Goal: Task Accomplishment & Management: Use online tool/utility

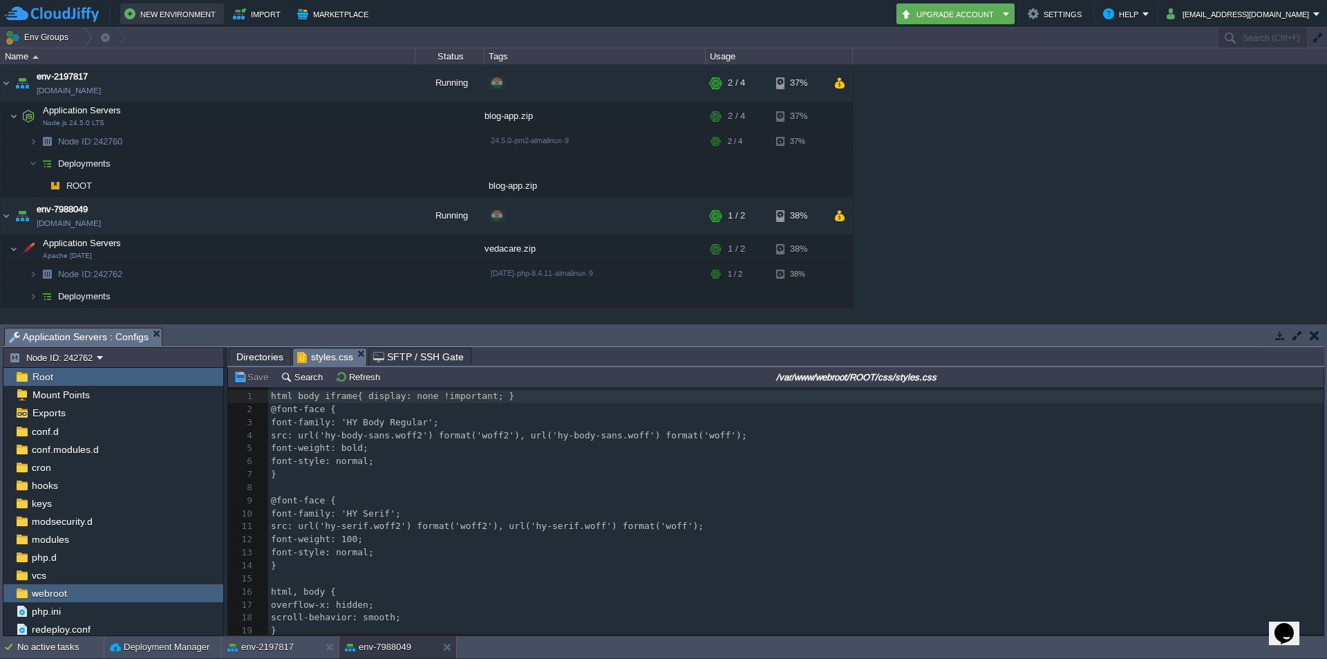
click at [163, 11] on button "New Environment" at bounding box center [171, 14] width 95 height 17
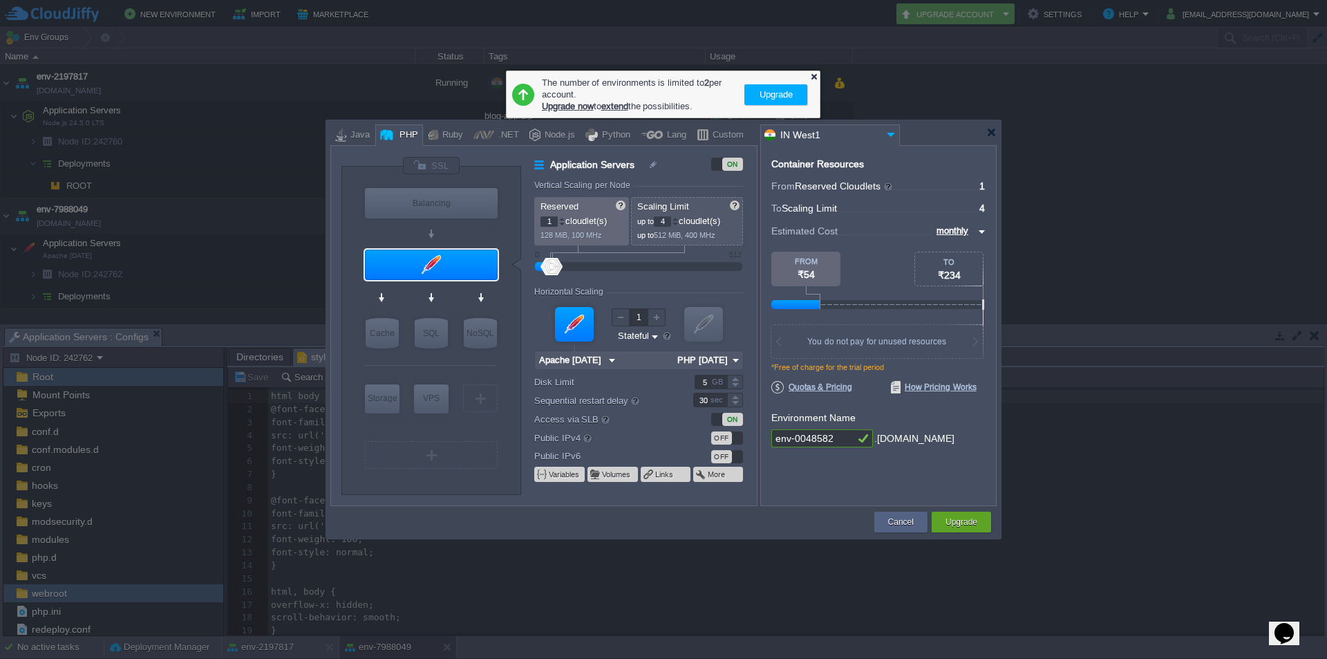
click at [814, 75] on div at bounding box center [813, 76] width 9 height 9
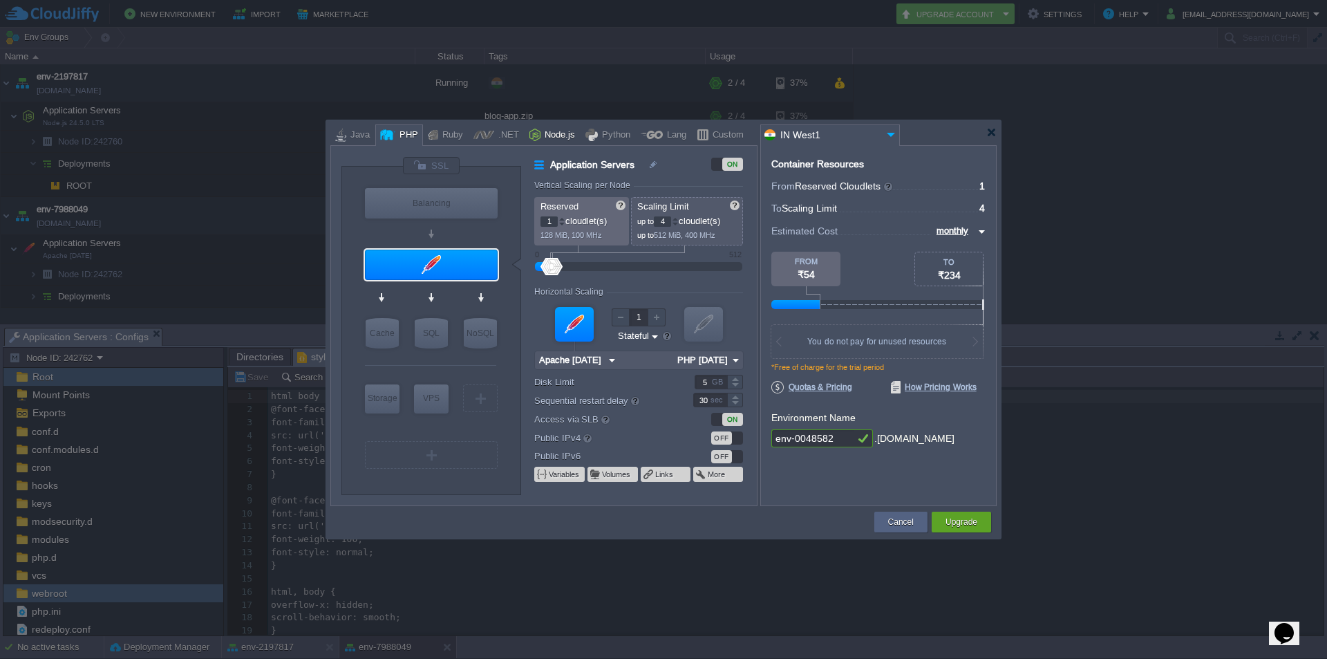
click at [542, 130] on div "Node.js" at bounding box center [557, 135] width 35 height 21
type input "Application Servers"
type input "4"
type input "8"
type input "Node.js 24.5.0 LTS"
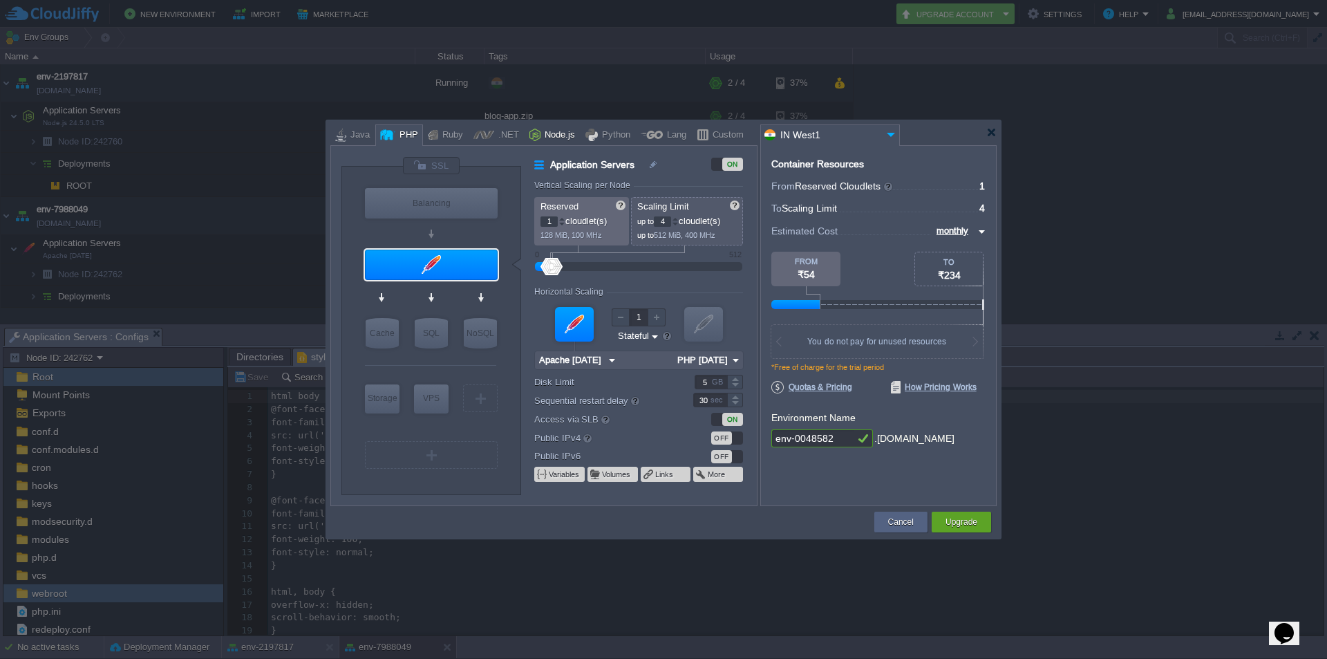
type input "24.5.0-pm2"
type input "4"
click at [551, 266] on div at bounding box center [638, 266] width 177 height 15
type input "0"
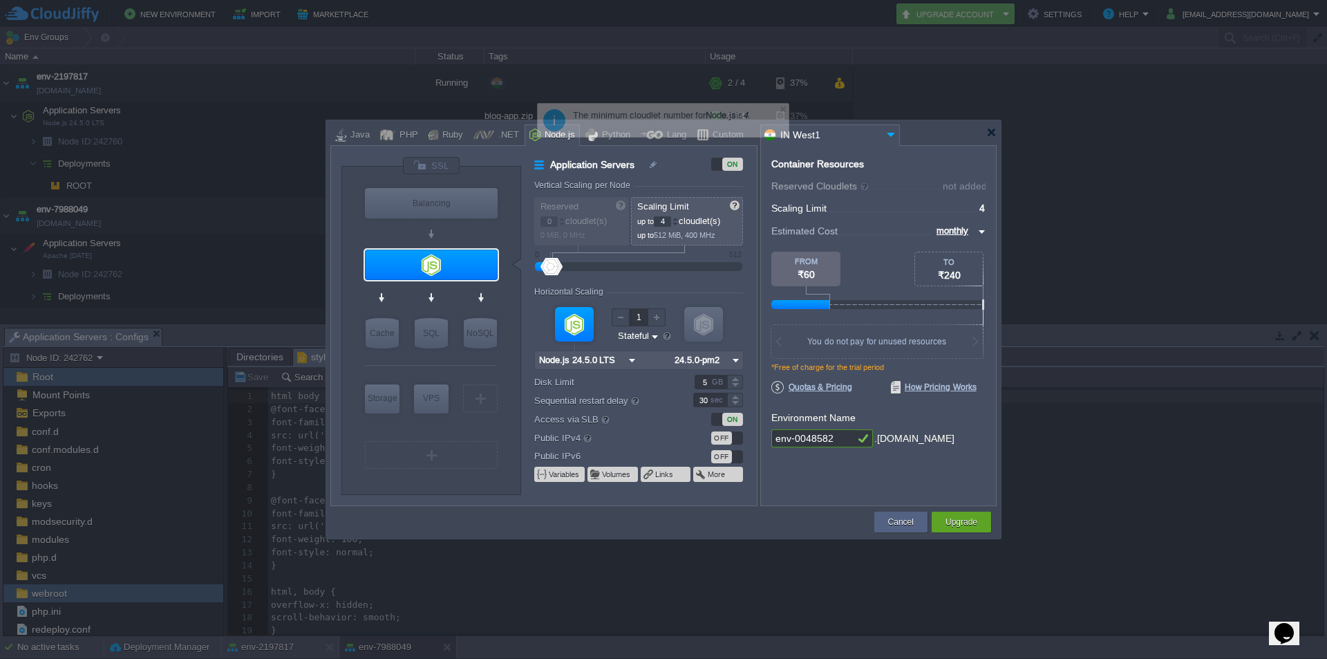
drag, startPoint x: 553, startPoint y: 265, endPoint x: 524, endPoint y: 267, distance: 29.1
click at [524, 267] on div "Application Servers ON Vertical Scaling per Node Reserved 0 cloudlet(s) 0 MiB, …" at bounding box center [638, 331] width 235 height 348
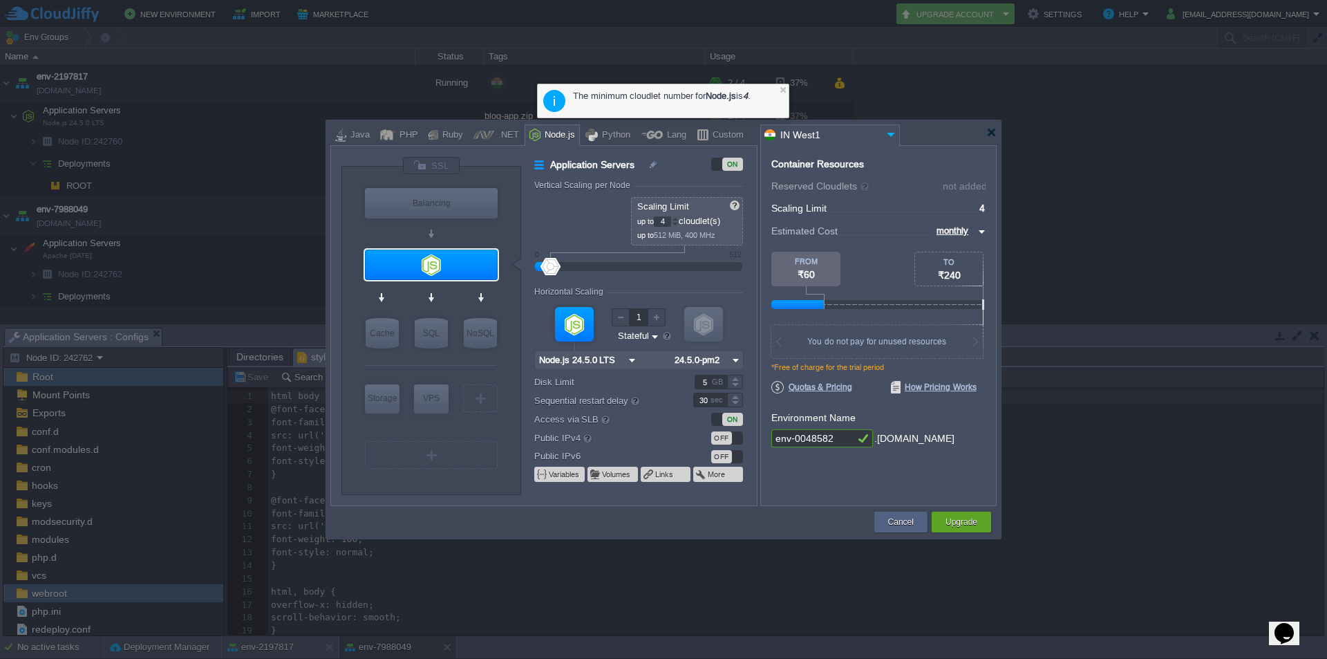
drag, startPoint x: 556, startPoint y: 269, endPoint x: 536, endPoint y: 270, distance: 20.1
click at [550, 270] on div at bounding box center [638, 266] width 177 height 15
type input "12"
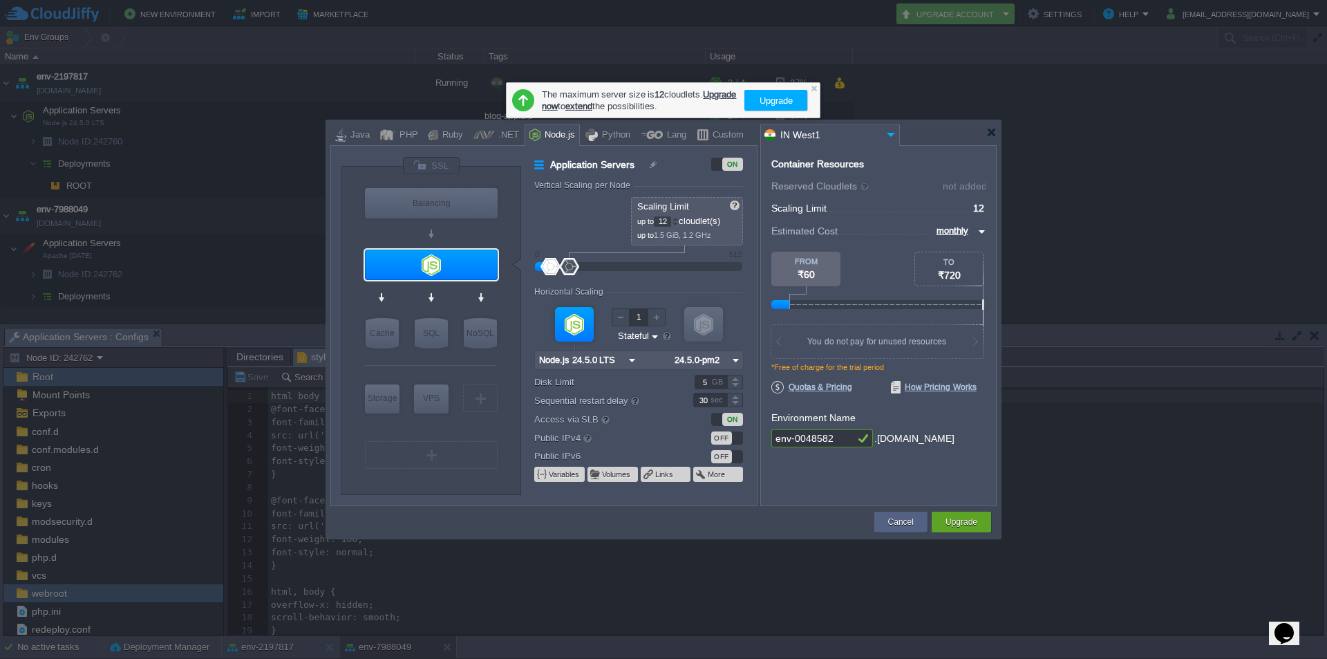
drag, startPoint x: 547, startPoint y: 267, endPoint x: 569, endPoint y: 266, distance: 22.1
click at [569, 266] on div at bounding box center [569, 266] width 20 height 17
drag, startPoint x: 545, startPoint y: 265, endPoint x: 554, endPoint y: 264, distance: 9.0
click at [554, 264] on div at bounding box center [554, 266] width 20 height 17
click at [562, 221] on div at bounding box center [562, 221] width 6 height 1
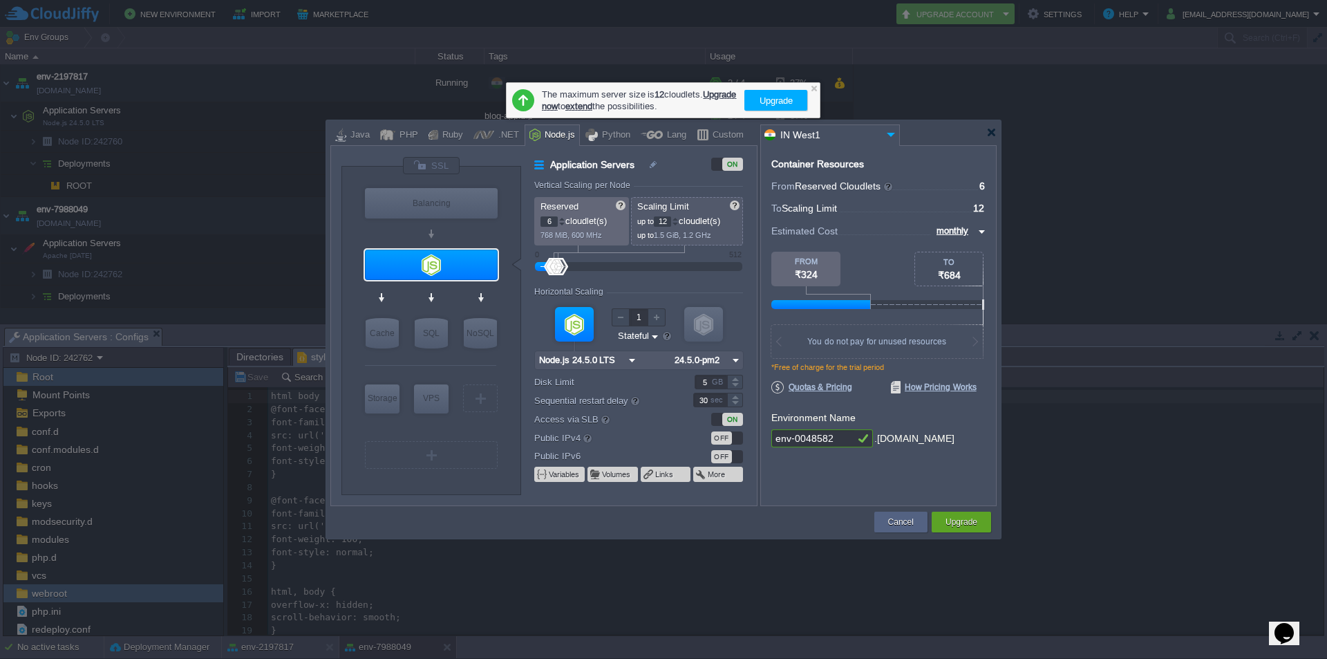
click at [562, 221] on div at bounding box center [562, 221] width 6 height 1
click at [561, 225] on div at bounding box center [561, 224] width 7 height 5
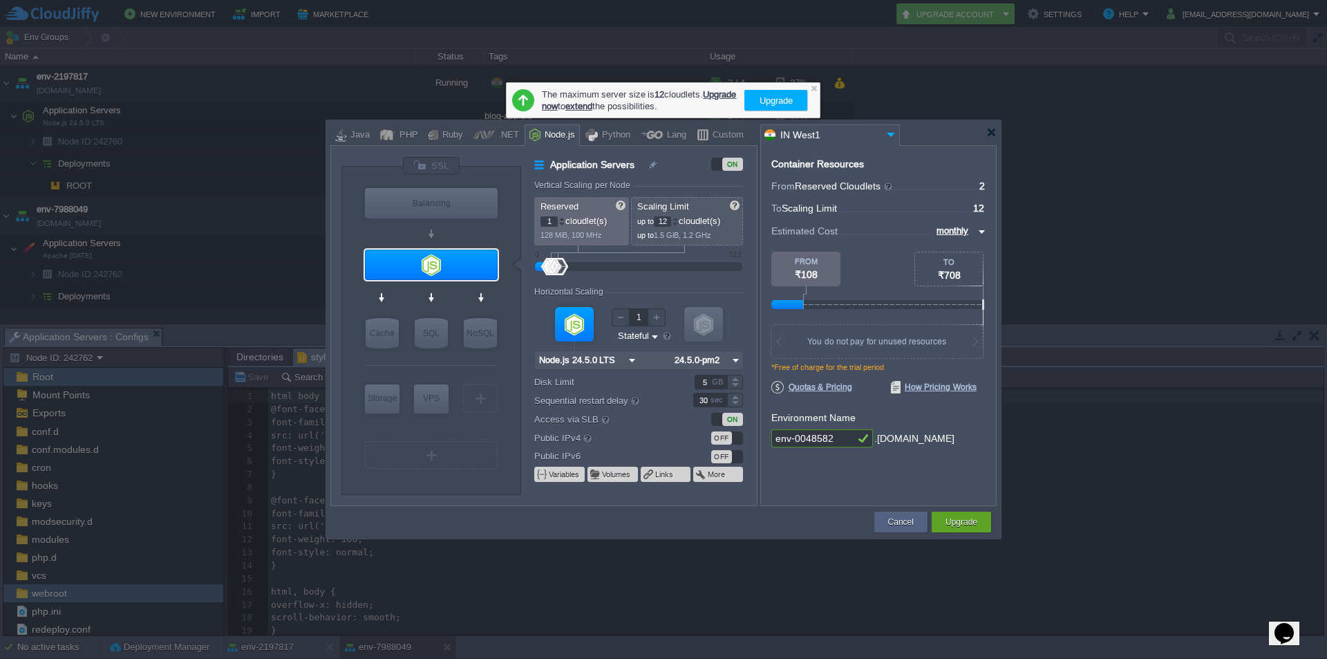
click at [561, 225] on div at bounding box center [561, 224] width 7 height 5
click at [561, 218] on div at bounding box center [561, 218] width 7 height 5
type input "1"
click at [562, 223] on div at bounding box center [561, 224] width 7 height 5
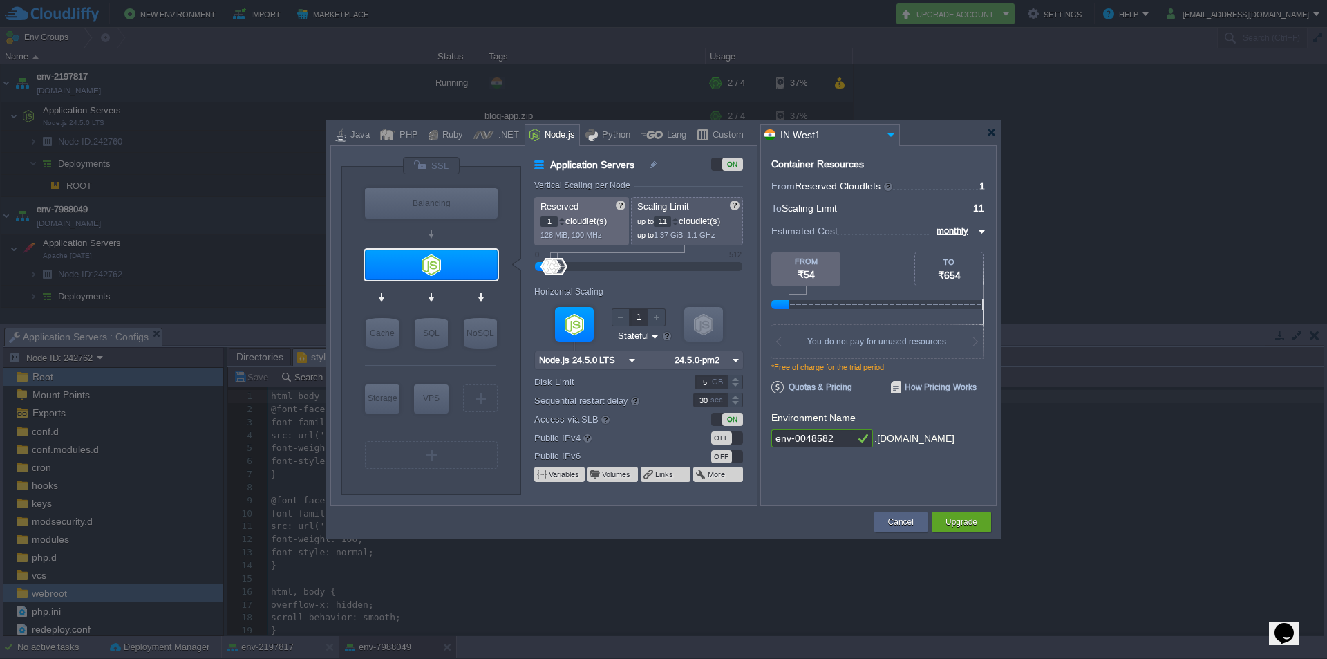
click at [679, 225] on div at bounding box center [675, 224] width 7 height 5
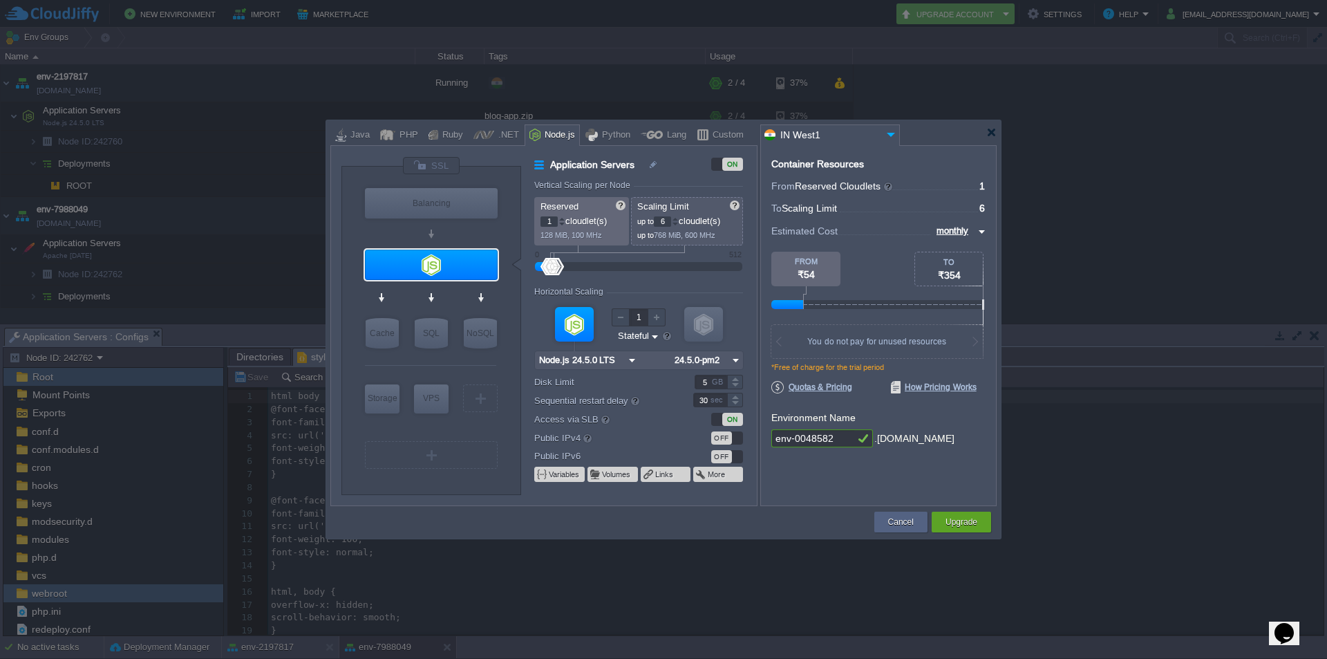
click at [679, 225] on div at bounding box center [675, 224] width 7 height 5
type input "4"
click at [679, 225] on div at bounding box center [675, 224] width 7 height 5
click at [559, 216] on div at bounding box center [561, 218] width 7 height 5
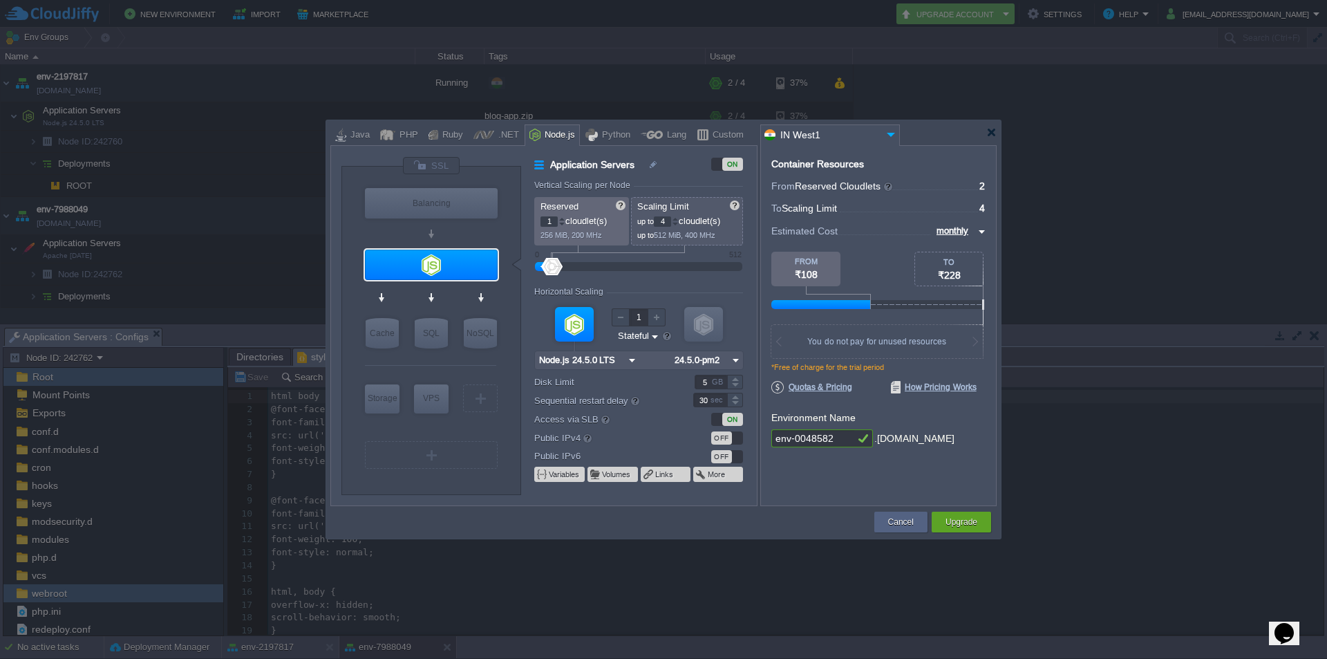
click at [563, 225] on div at bounding box center [561, 224] width 7 height 5
type input "0"
click at [563, 225] on div "Reserved 0 cloudlet(s) 128 MiB, 100 MHz Scaling Limit up to 4 cloudlet(s) up to…" at bounding box center [638, 221] width 209 height 48
click at [730, 165] on div "ON" at bounding box center [732, 164] width 21 height 13
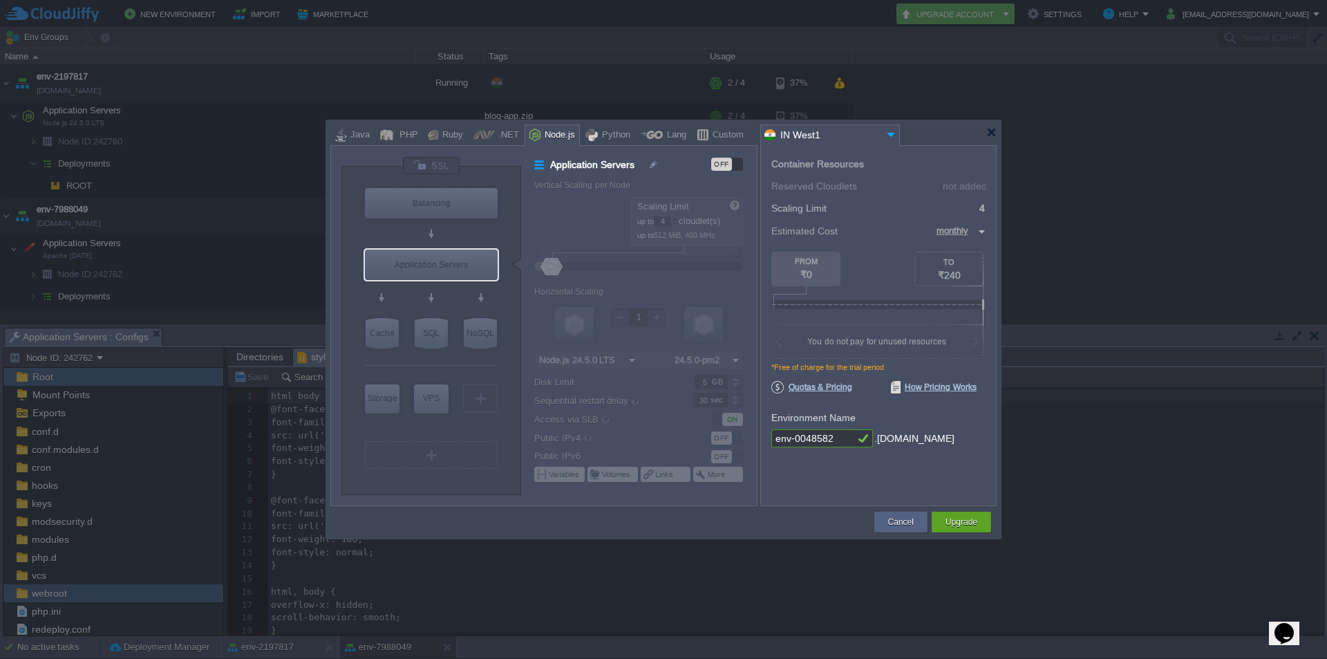
click at [730, 165] on div "OFF" at bounding box center [721, 164] width 21 height 13
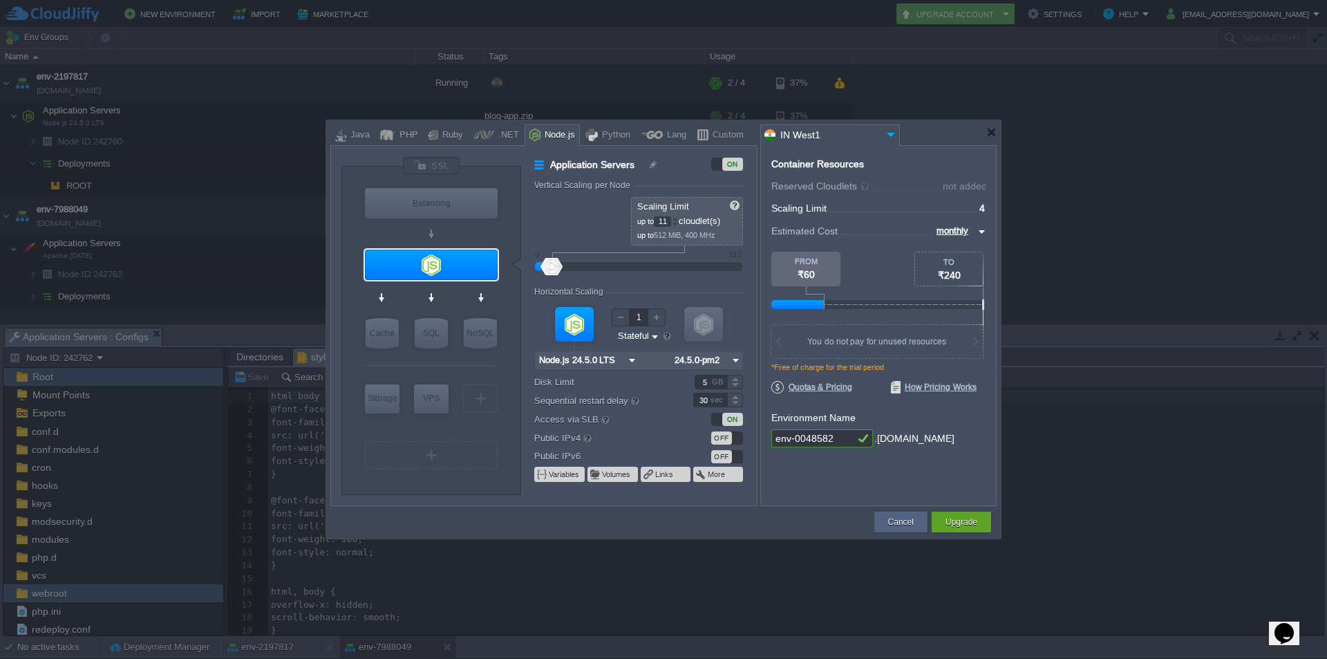
type input "12"
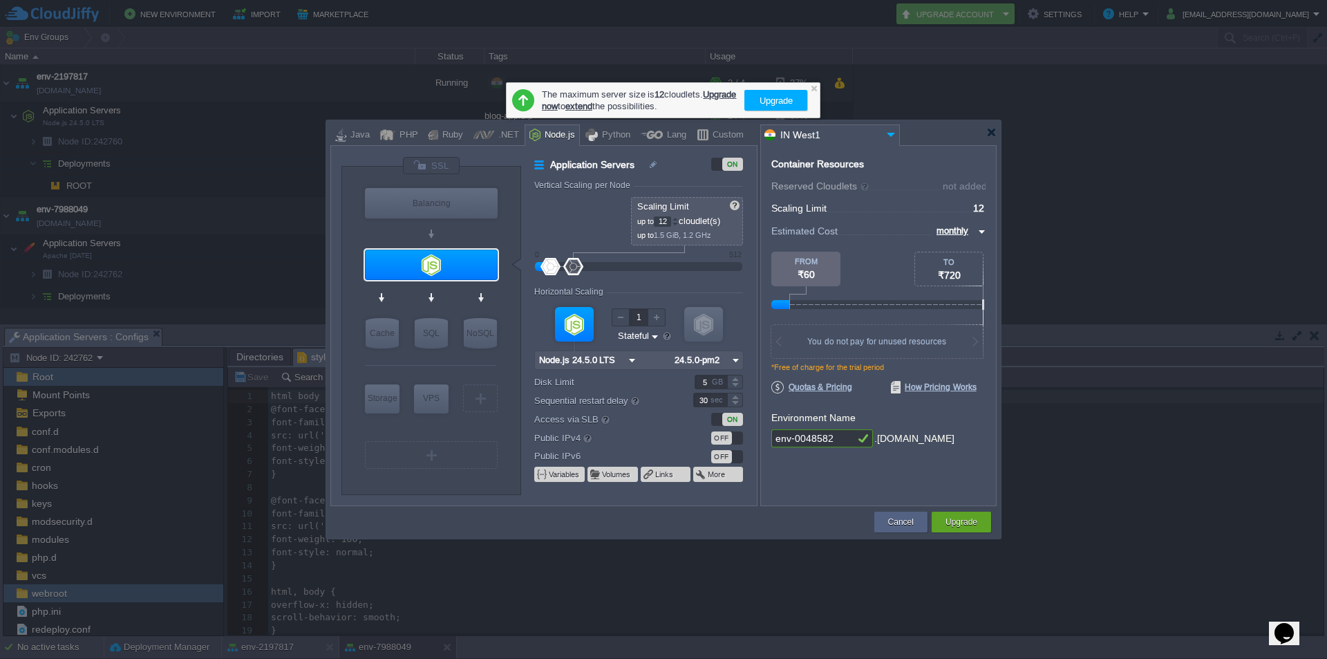
drag, startPoint x: 554, startPoint y: 267, endPoint x: 578, endPoint y: 267, distance: 24.2
click at [578, 267] on div at bounding box center [573, 266] width 20 height 17
drag, startPoint x: 546, startPoint y: 267, endPoint x: 553, endPoint y: 265, distance: 7.2
click at [553, 265] on div at bounding box center [552, 266] width 20 height 17
click at [563, 223] on div at bounding box center [561, 224] width 7 height 5
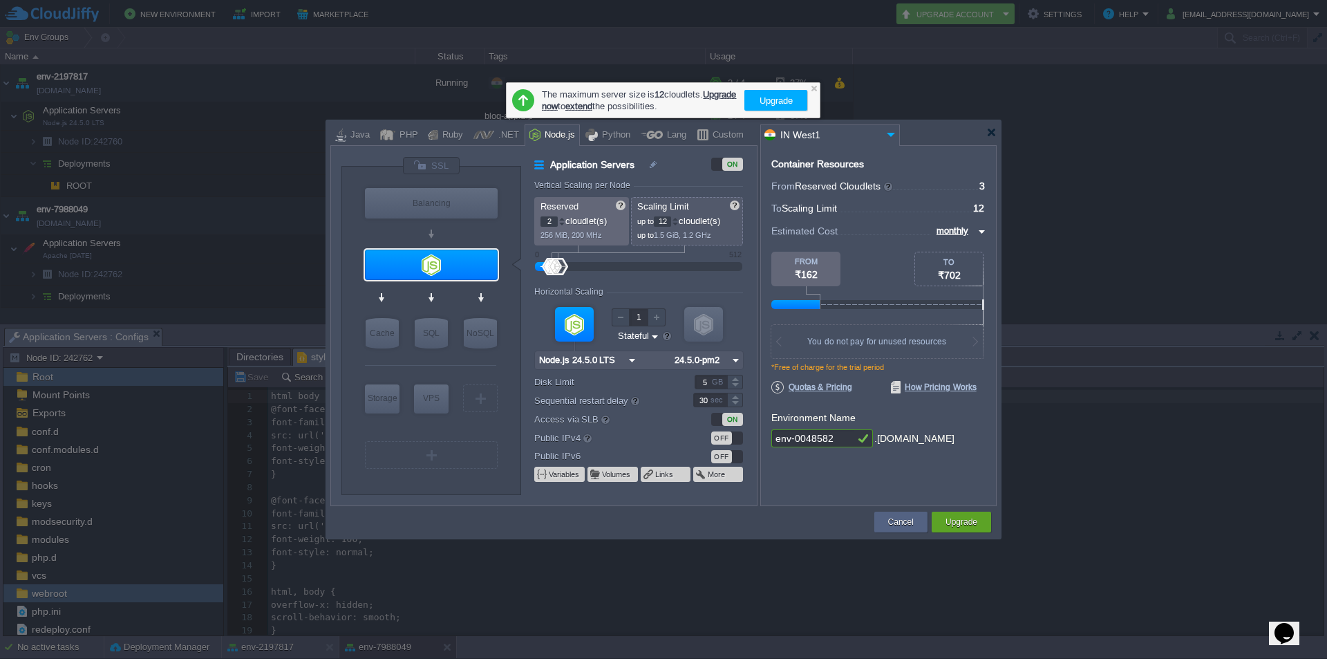
click at [563, 223] on div at bounding box center [561, 224] width 7 height 5
click at [677, 218] on div at bounding box center [675, 218] width 7 height 5
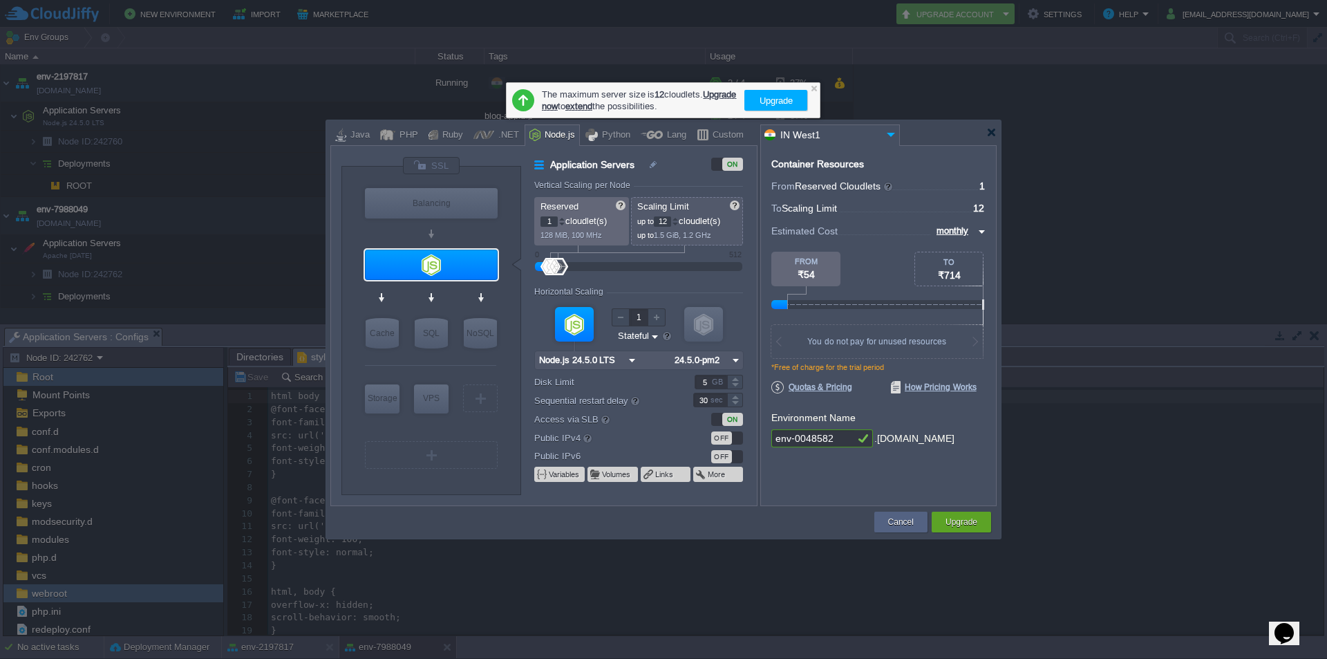
click at [678, 218] on div at bounding box center [675, 218] width 7 height 5
click at [560, 216] on div at bounding box center [561, 218] width 7 height 5
click at [679, 220] on div at bounding box center [675, 218] width 7 height 5
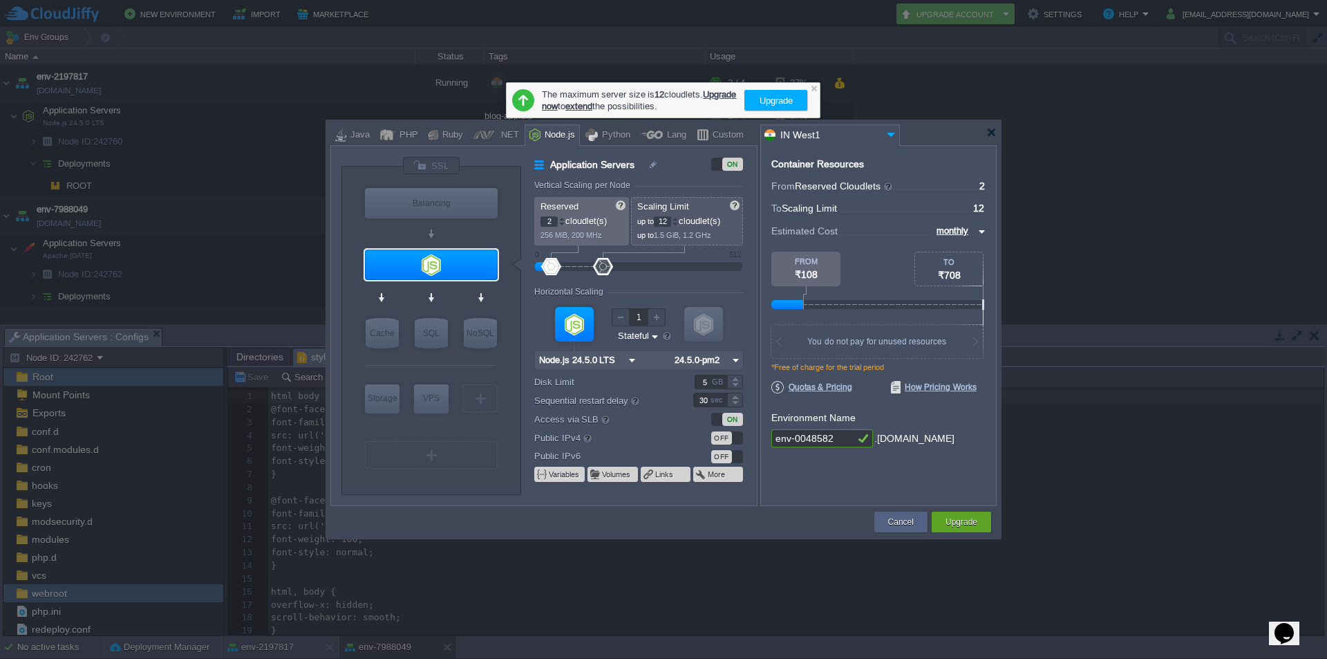
drag, startPoint x: 561, startPoint y: 265, endPoint x: 607, endPoint y: 267, distance: 45.7
click at [605, 267] on div at bounding box center [603, 266] width 20 height 17
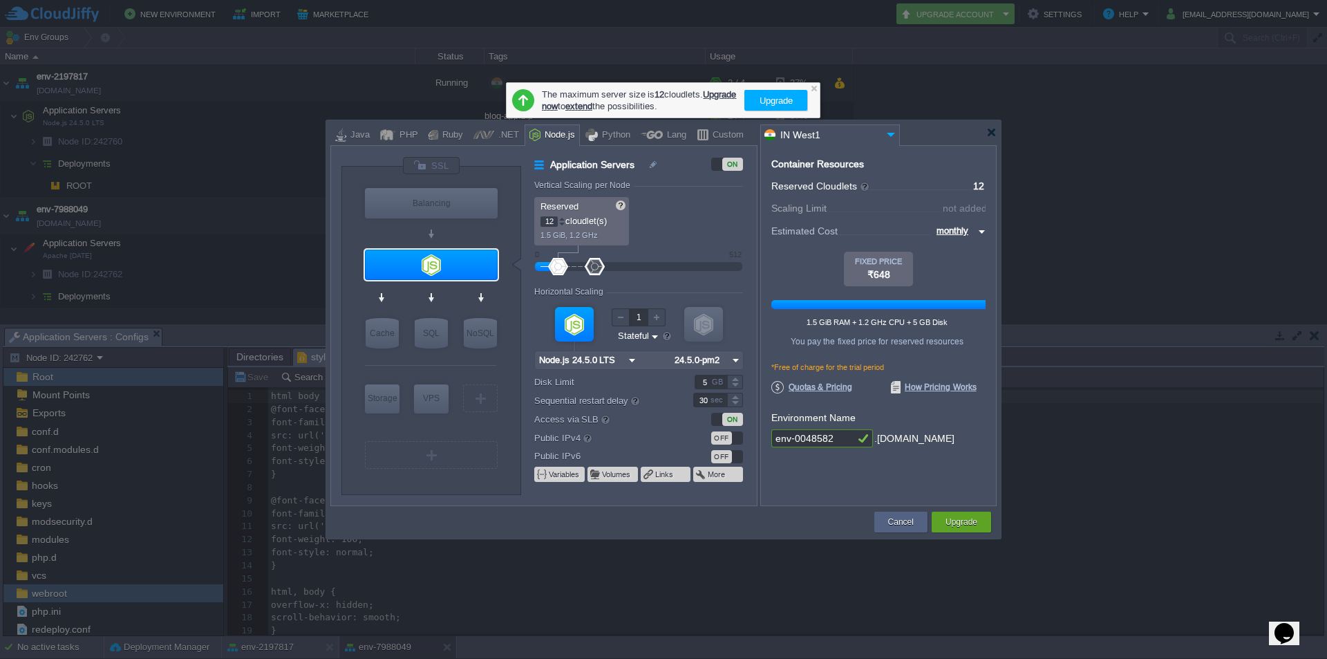
drag, startPoint x: 541, startPoint y: 265, endPoint x: 596, endPoint y: 270, distance: 54.9
click at [596, 270] on div at bounding box center [638, 266] width 177 height 15
drag, startPoint x: 556, startPoint y: 266, endPoint x: 623, endPoint y: 278, distance: 67.5
click at [623, 278] on form "Vertical Scaling per Node Reserved 12 cloudlet(s) 1.5 GiB, 1.2 GHz Scaling Limi…" at bounding box center [645, 342] width 222 height 325
drag, startPoint x: 552, startPoint y: 261, endPoint x: 623, endPoint y: 270, distance: 71.7
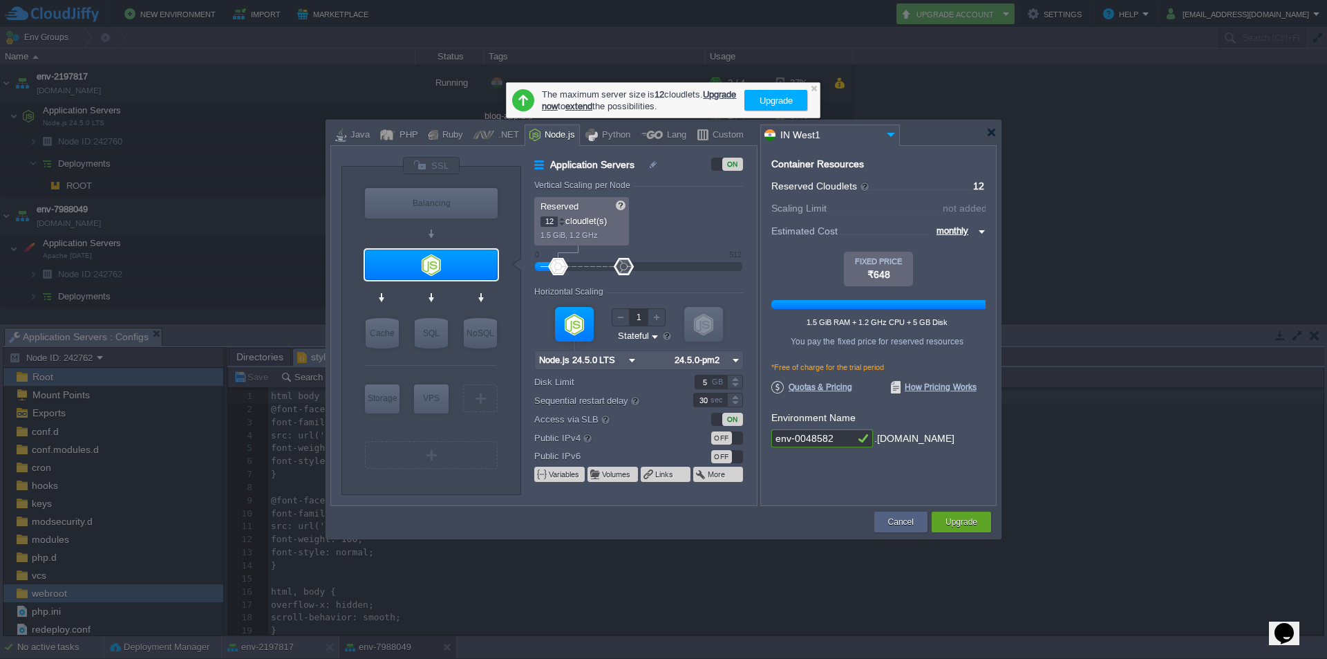
click at [623, 270] on div at bounding box center [624, 266] width 20 height 17
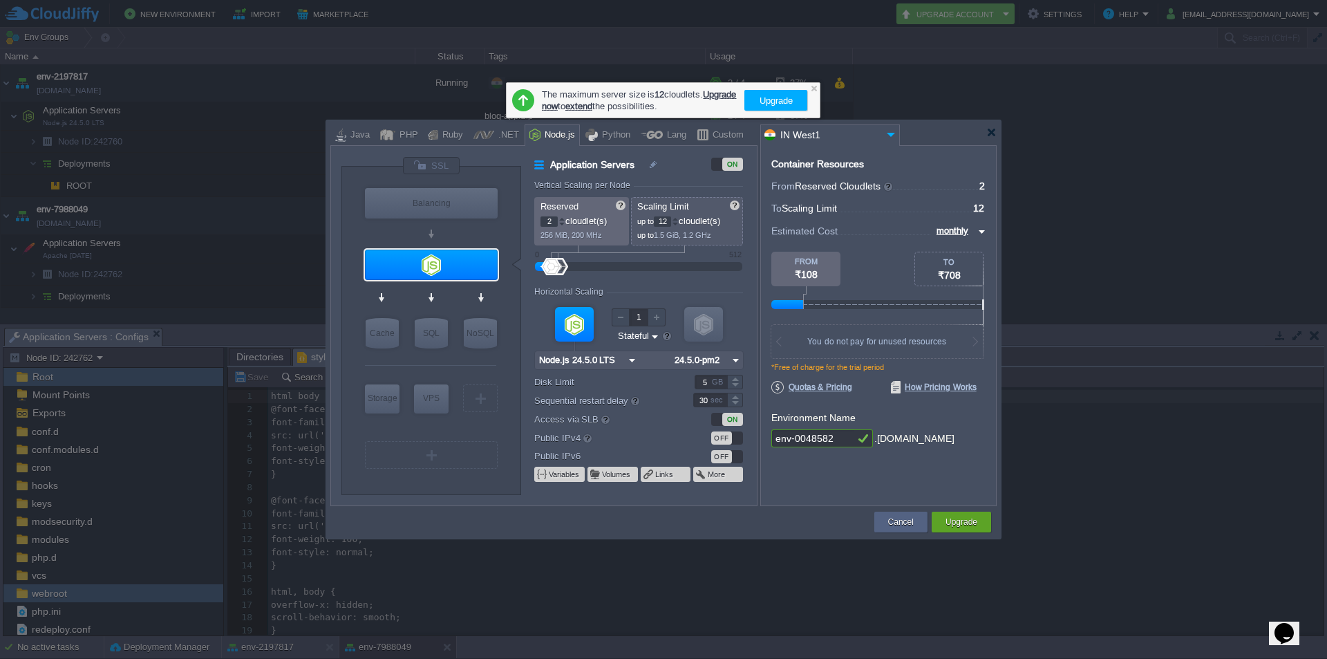
click at [551, 261] on div at bounding box center [638, 266] width 177 height 15
click at [563, 219] on div at bounding box center [561, 218] width 7 height 5
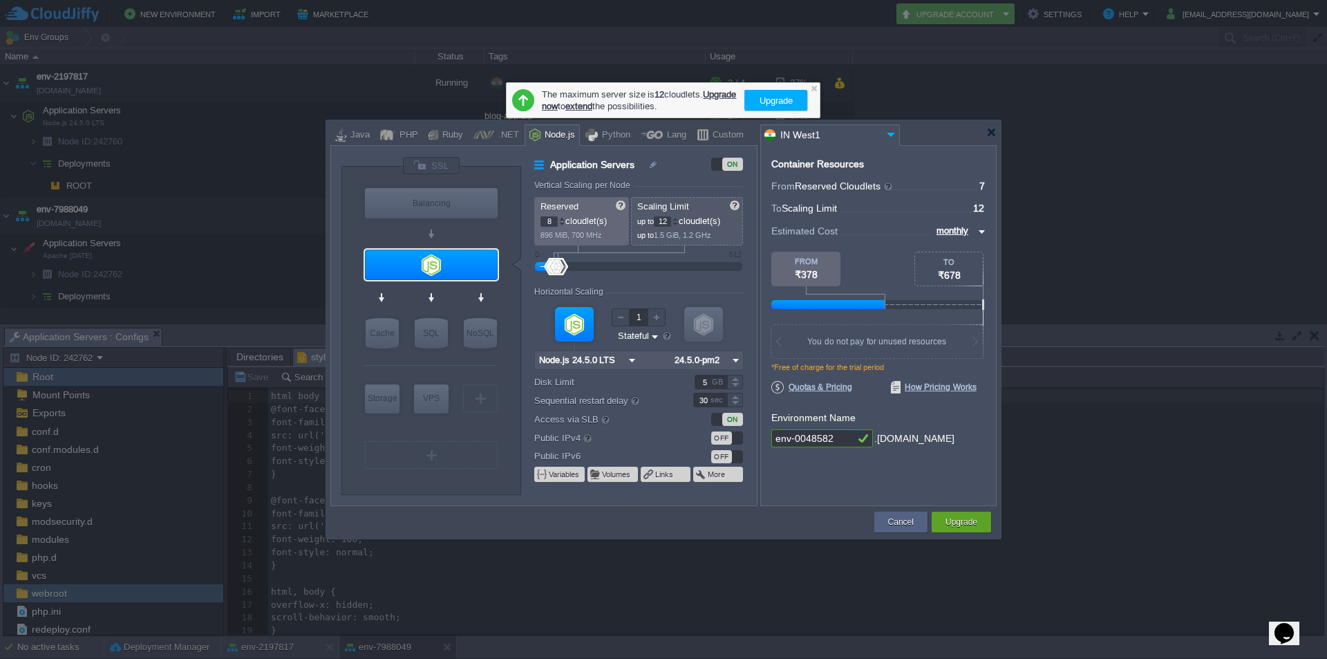
click at [563, 219] on div at bounding box center [561, 218] width 7 height 5
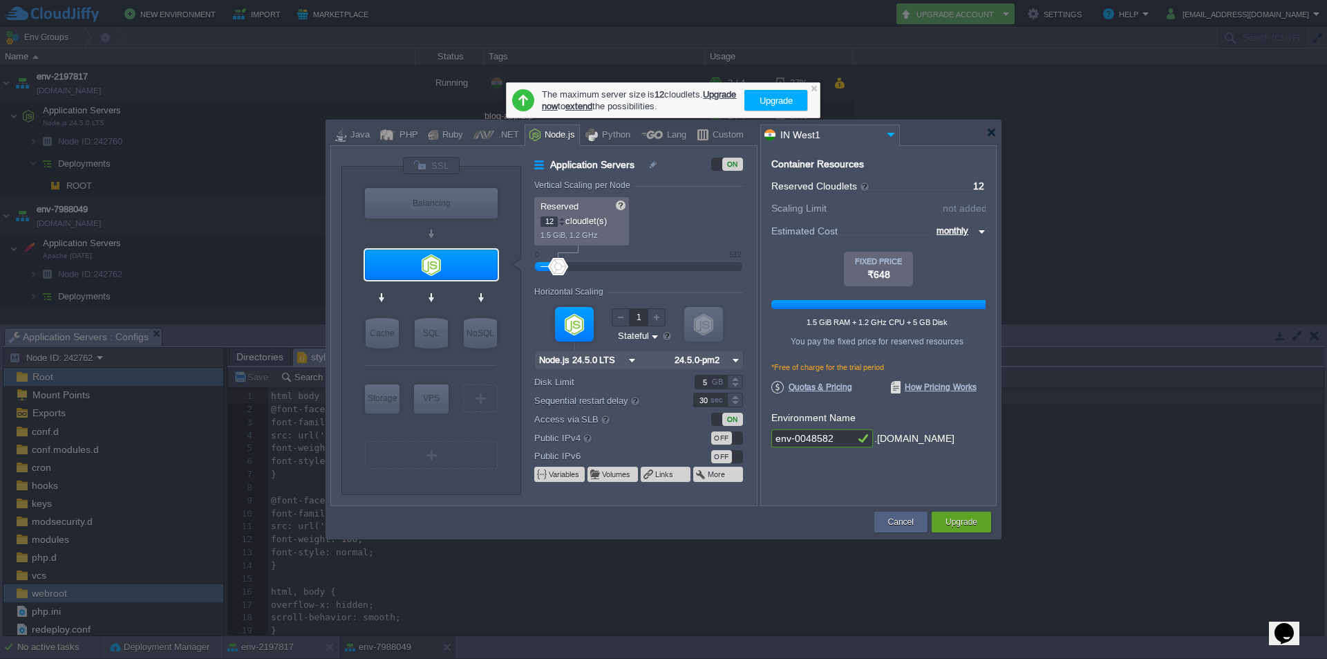
click at [563, 219] on div at bounding box center [561, 218] width 7 height 5
click at [563, 224] on div at bounding box center [561, 224] width 7 height 5
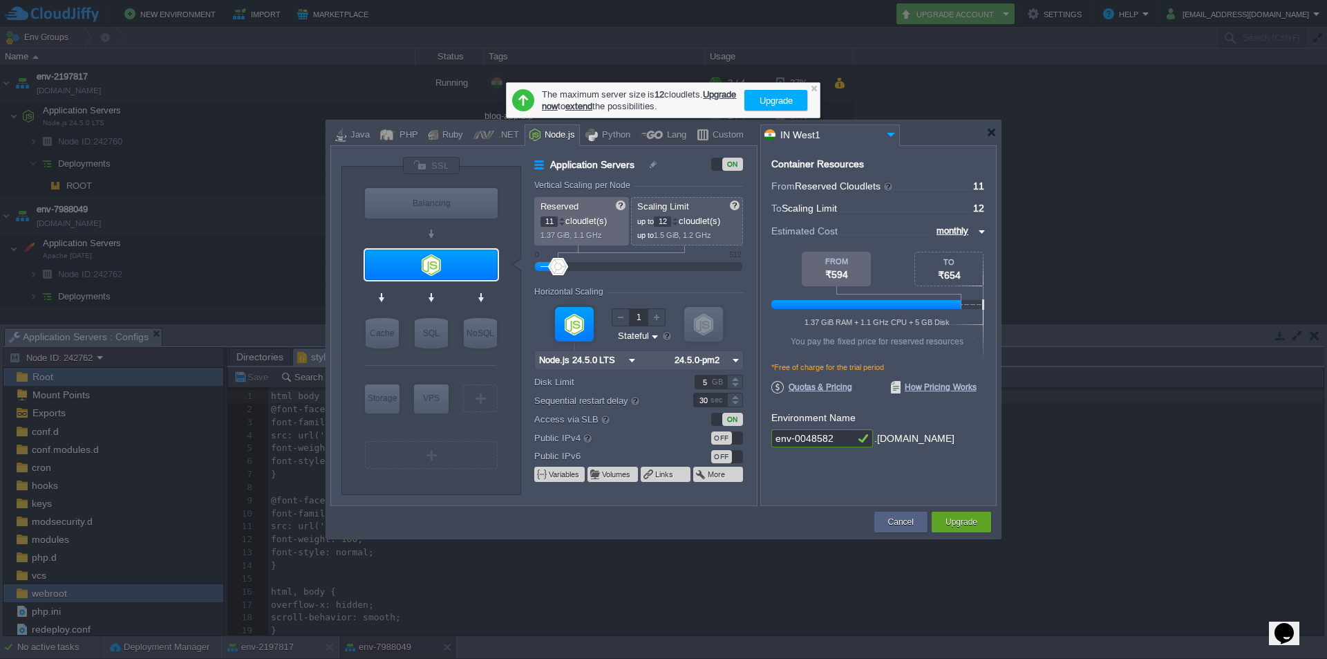
type input "10"
click at [563, 224] on div at bounding box center [561, 224] width 7 height 5
click at [678, 218] on div at bounding box center [675, 218] width 7 height 5
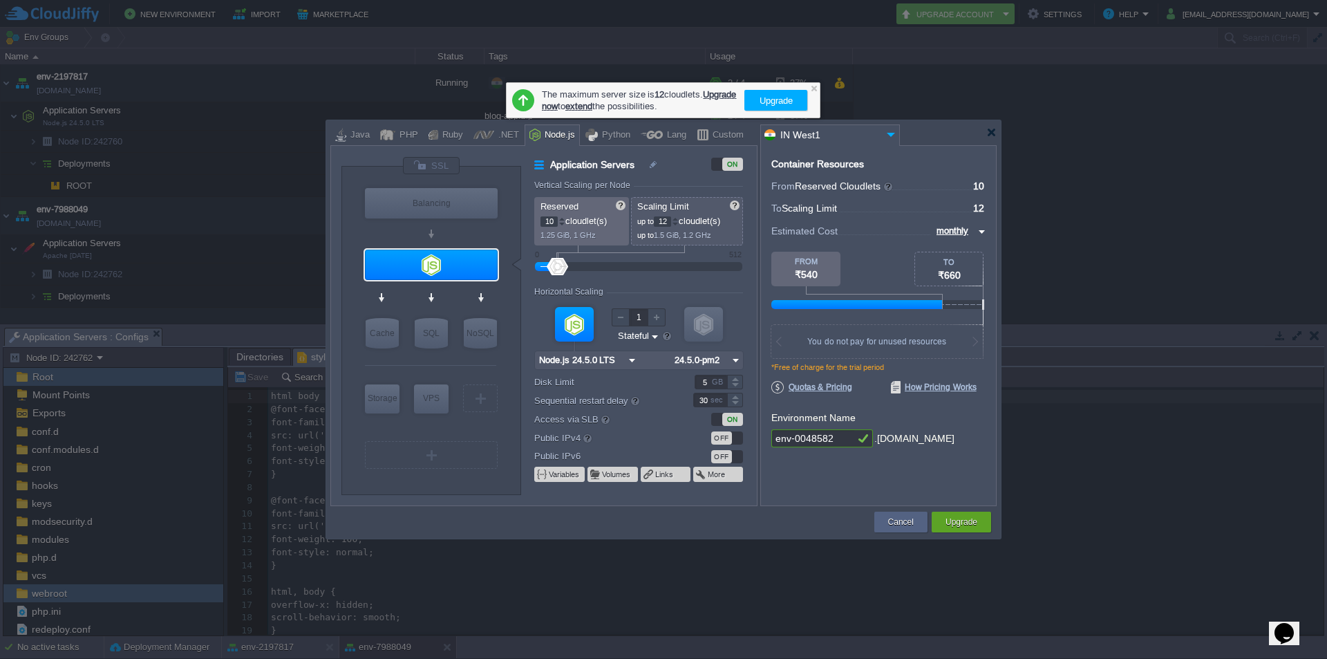
click at [678, 218] on div at bounding box center [675, 218] width 7 height 5
click at [737, 380] on div at bounding box center [735, 378] width 16 height 7
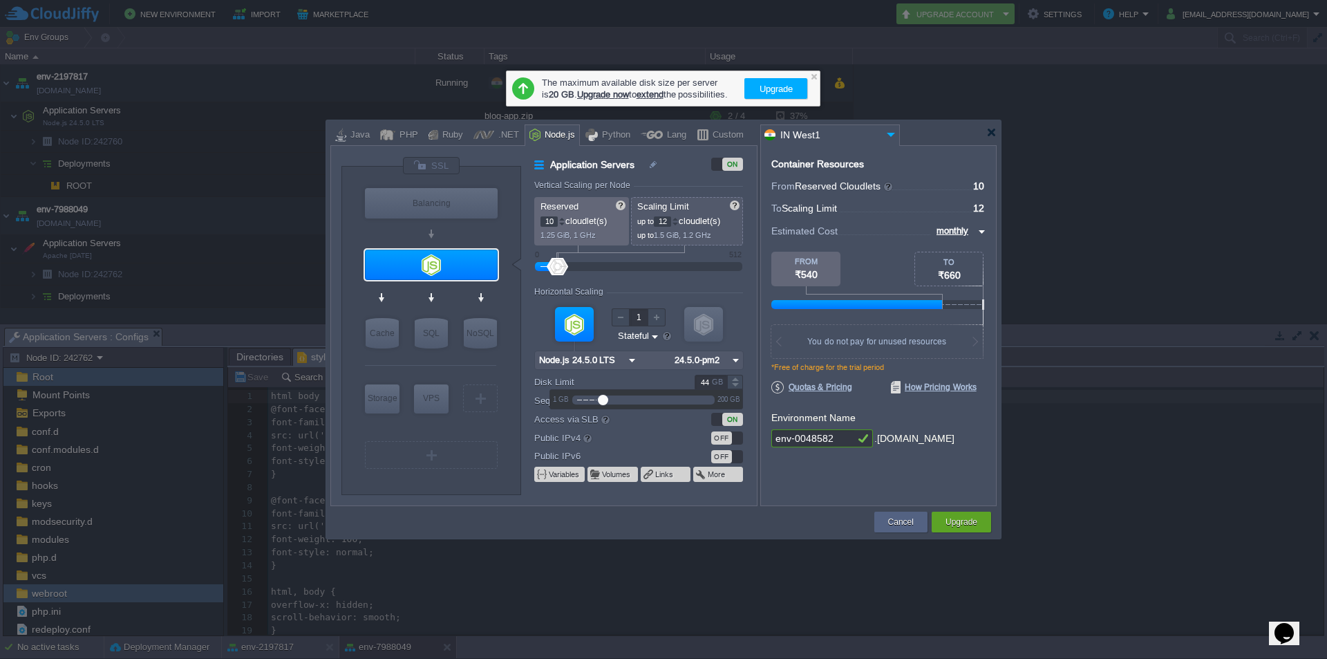
click at [737, 380] on div at bounding box center [735, 378] width 16 height 7
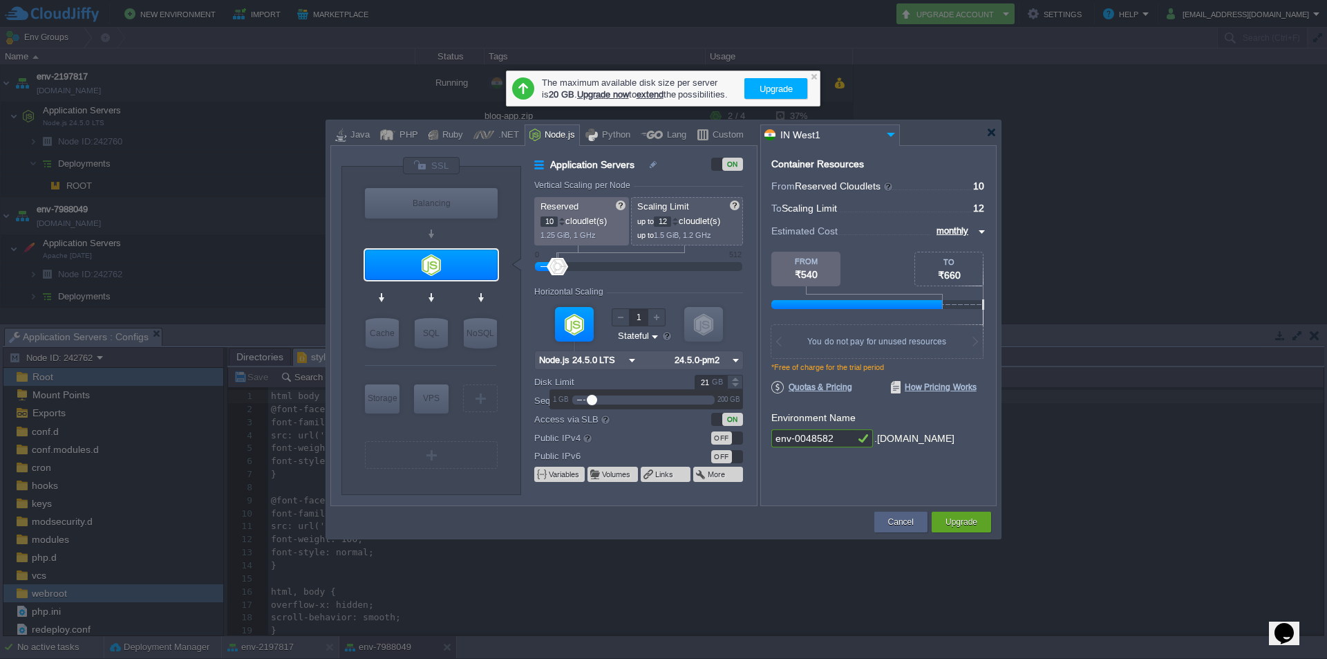
type input "20"
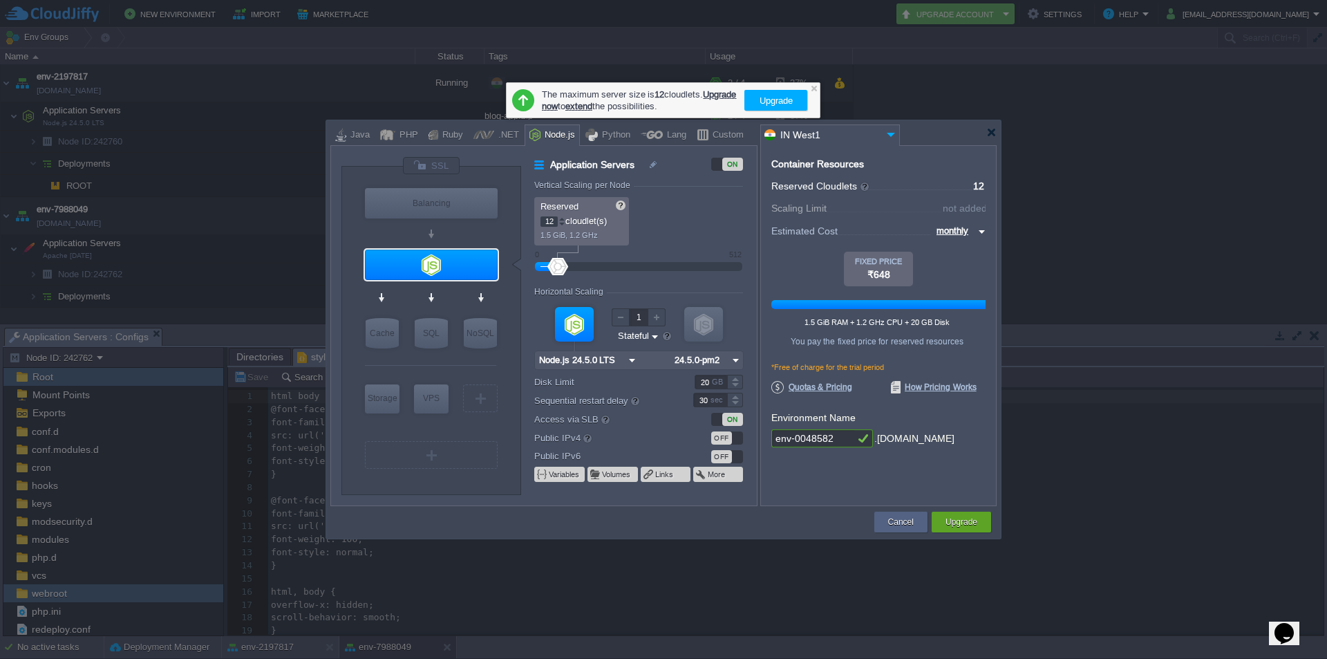
click at [562, 220] on div at bounding box center [561, 218] width 7 height 5
click at [562, 223] on div at bounding box center [561, 224] width 7 height 5
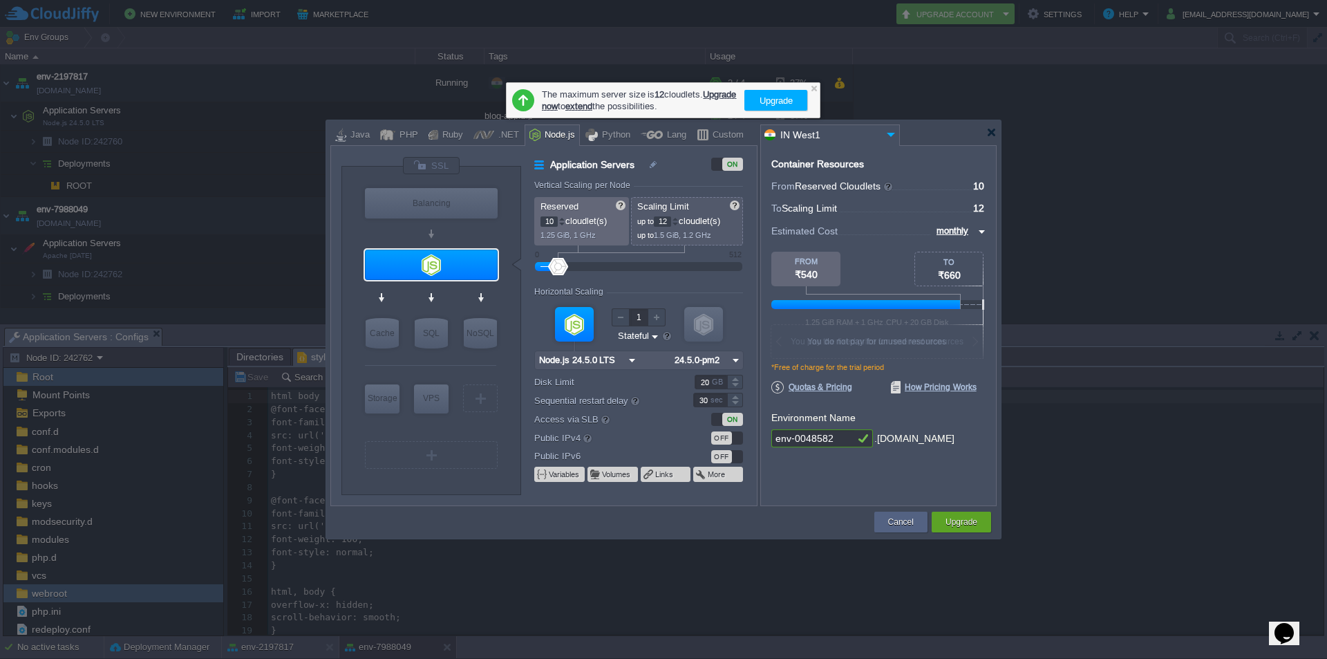
click at [562, 223] on div at bounding box center [561, 224] width 7 height 5
click at [679, 218] on div at bounding box center [675, 218] width 7 height 5
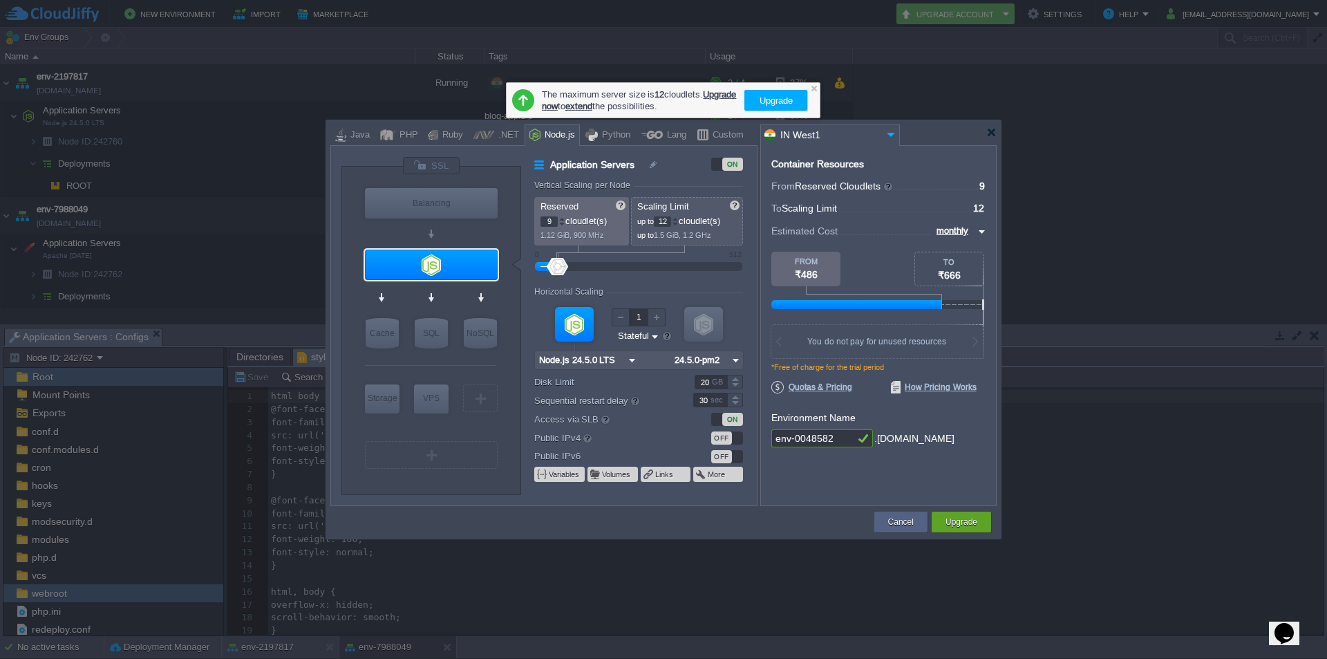
click at [561, 223] on div at bounding box center [561, 224] width 7 height 5
type input "6"
click at [561, 223] on div at bounding box center [561, 224] width 7 height 5
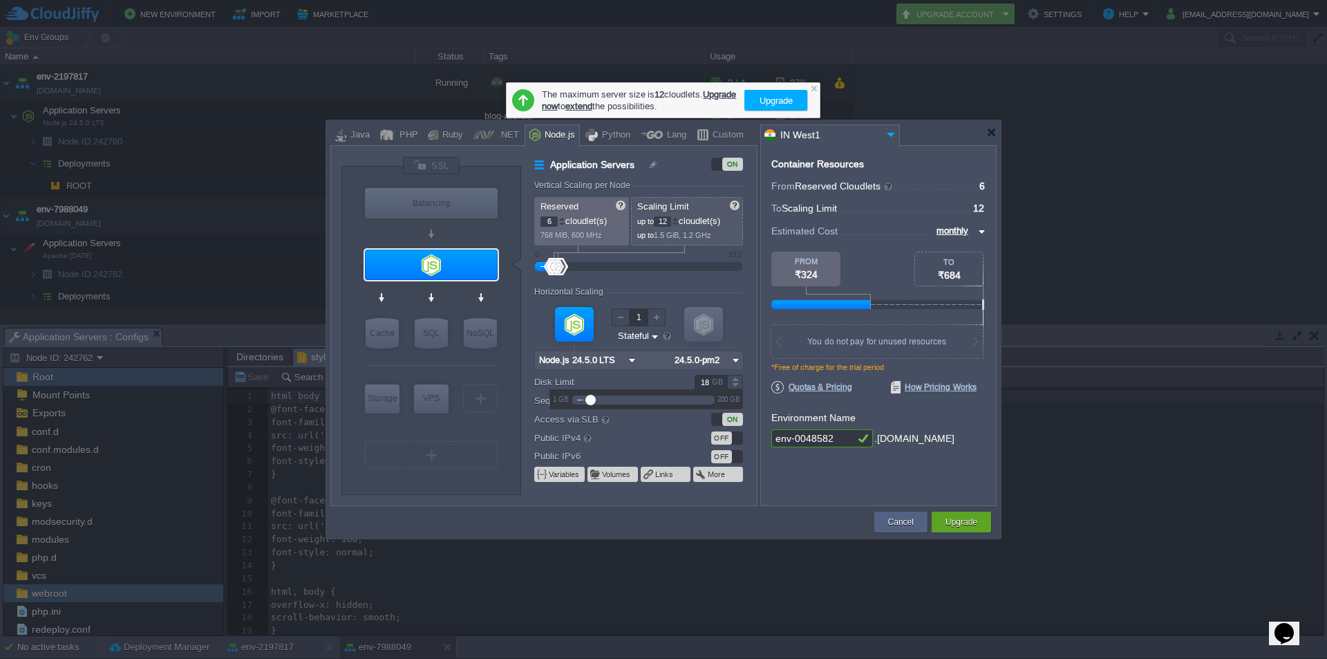
click at [736, 386] on div at bounding box center [735, 385] width 16 height 7
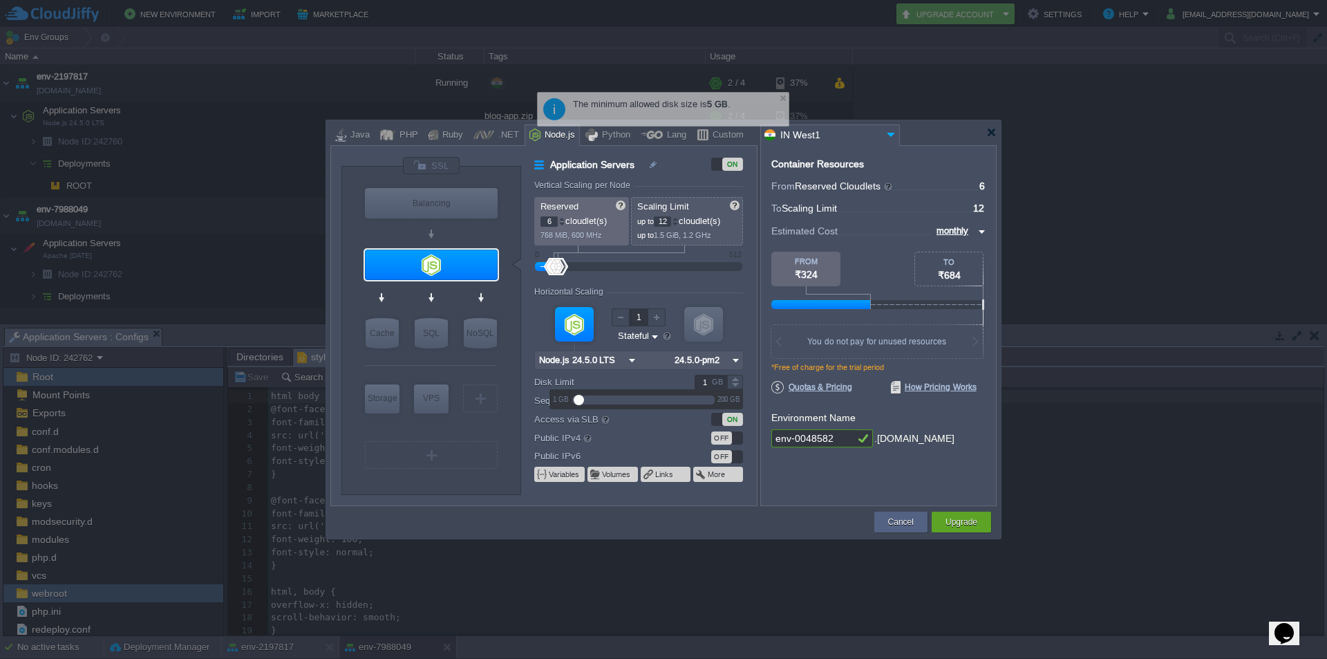
click at [736, 386] on div at bounding box center [735, 385] width 16 height 7
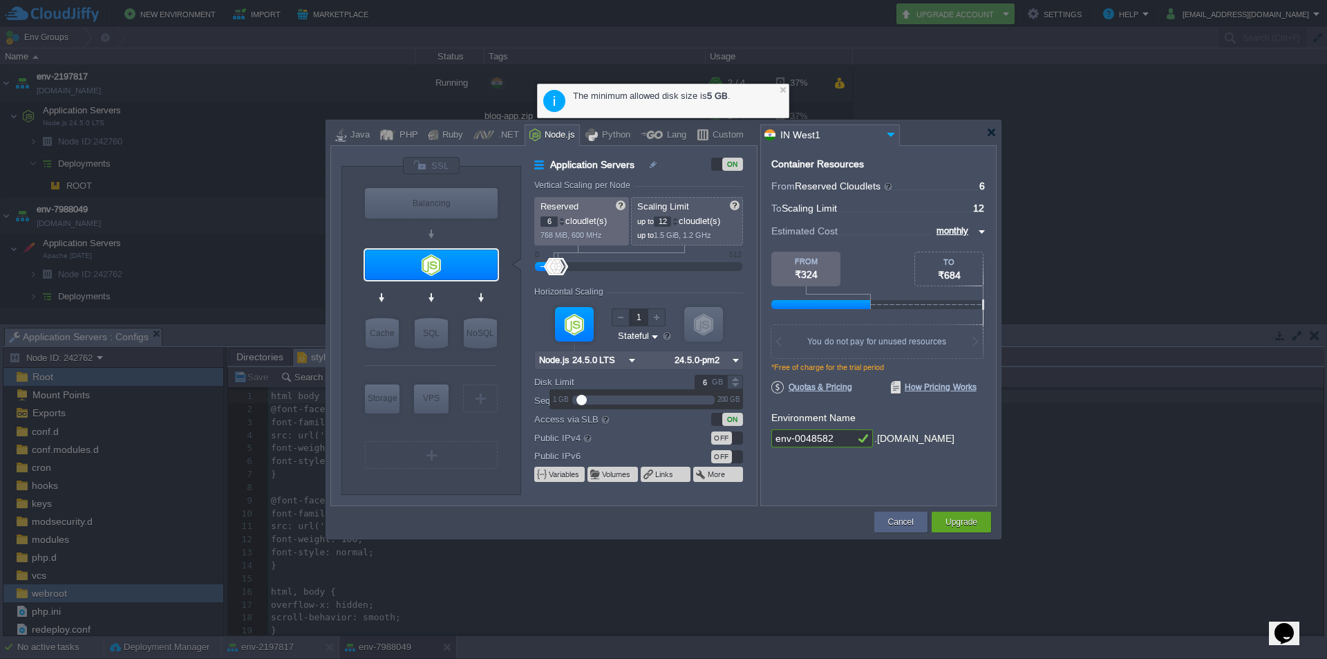
click at [737, 377] on div at bounding box center [735, 378] width 16 height 7
type input "5"
click at [737, 386] on div at bounding box center [735, 385] width 16 height 7
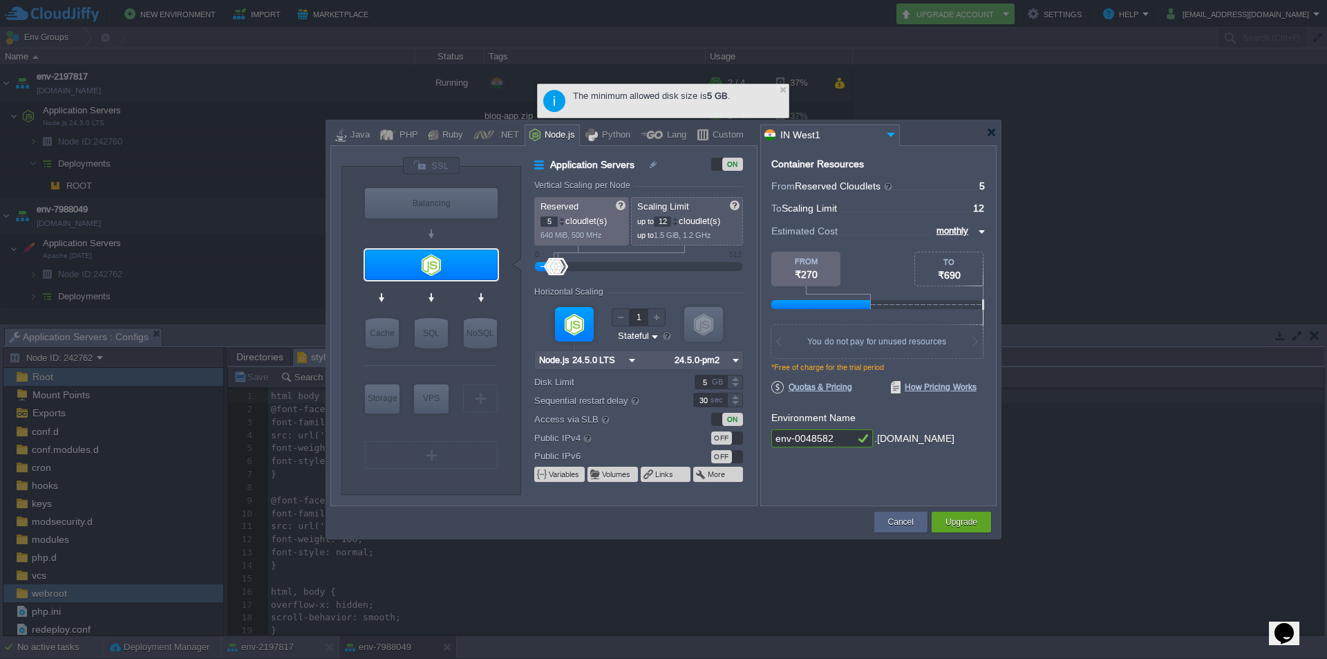
click at [562, 222] on div at bounding box center [561, 224] width 7 height 5
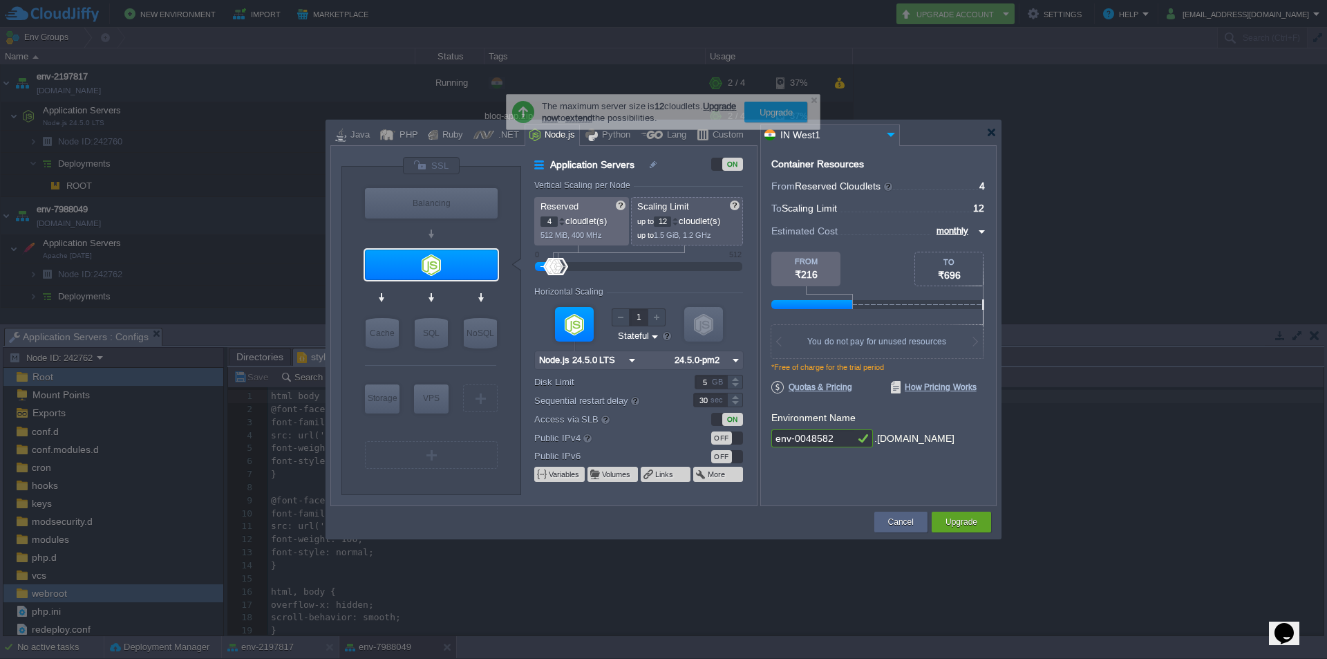
click at [562, 222] on div at bounding box center [561, 224] width 7 height 5
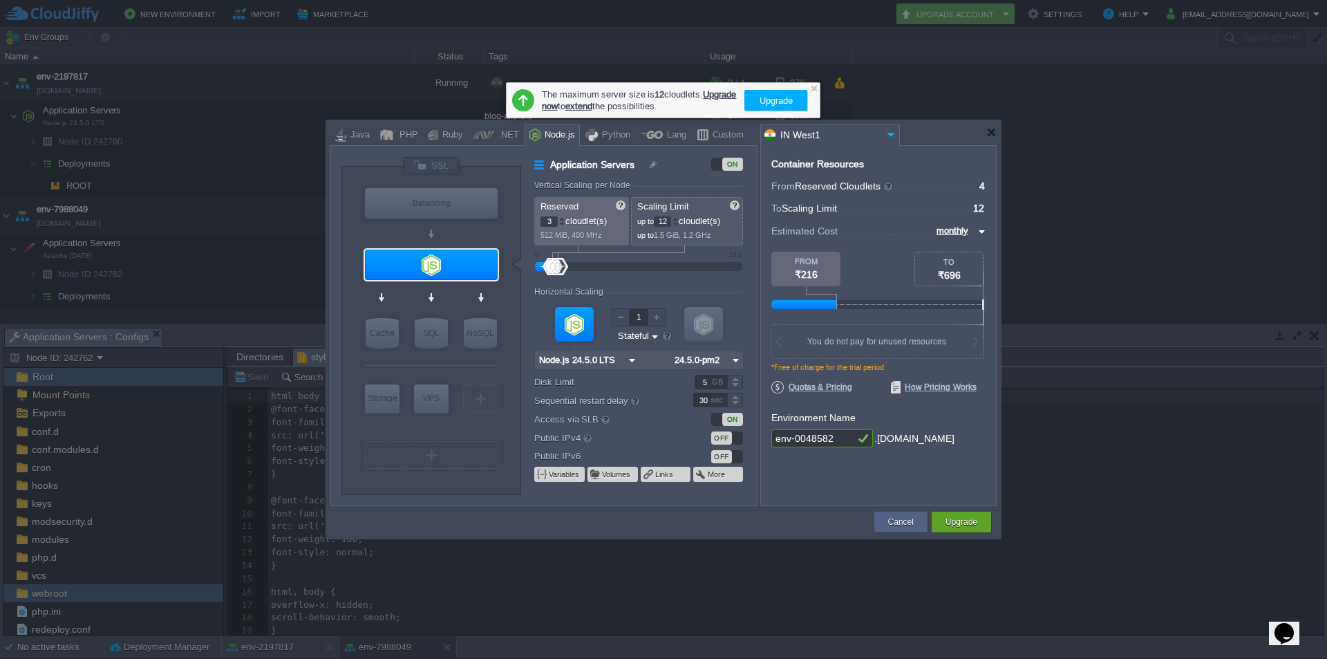
click at [562, 222] on div at bounding box center [561, 224] width 7 height 5
type input "0"
click at [562, 222] on div at bounding box center [561, 224] width 7 height 5
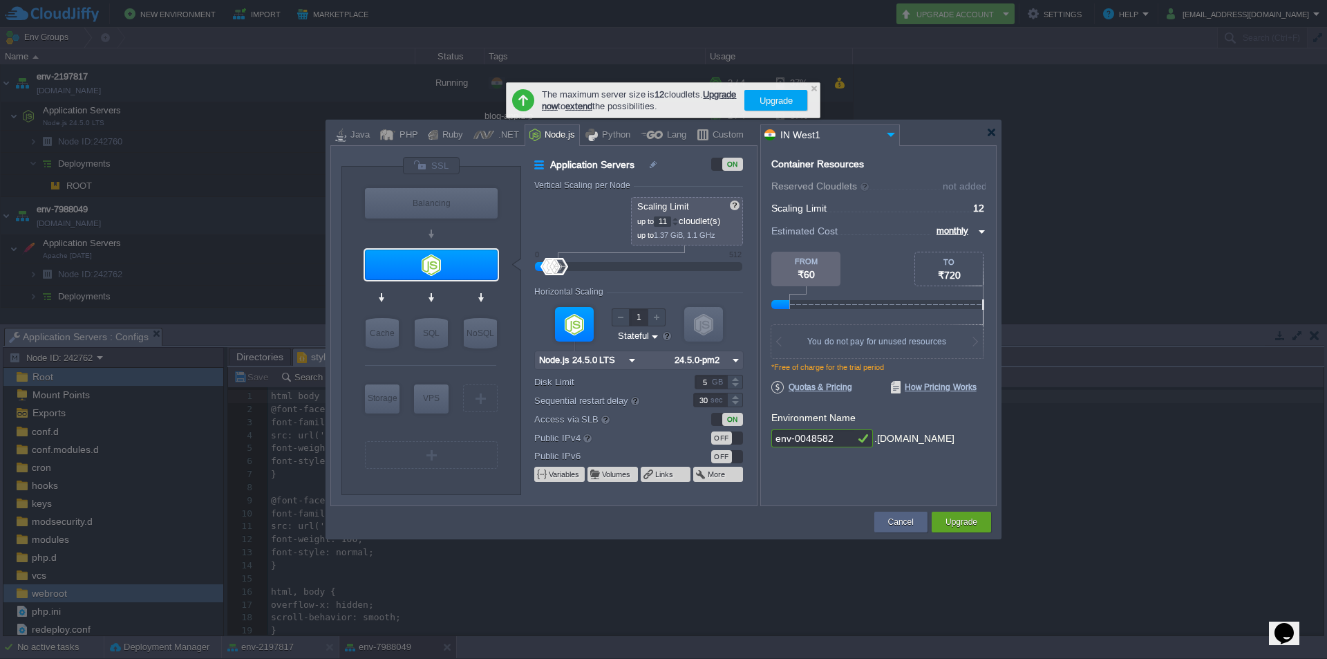
click at [679, 224] on div at bounding box center [675, 224] width 7 height 5
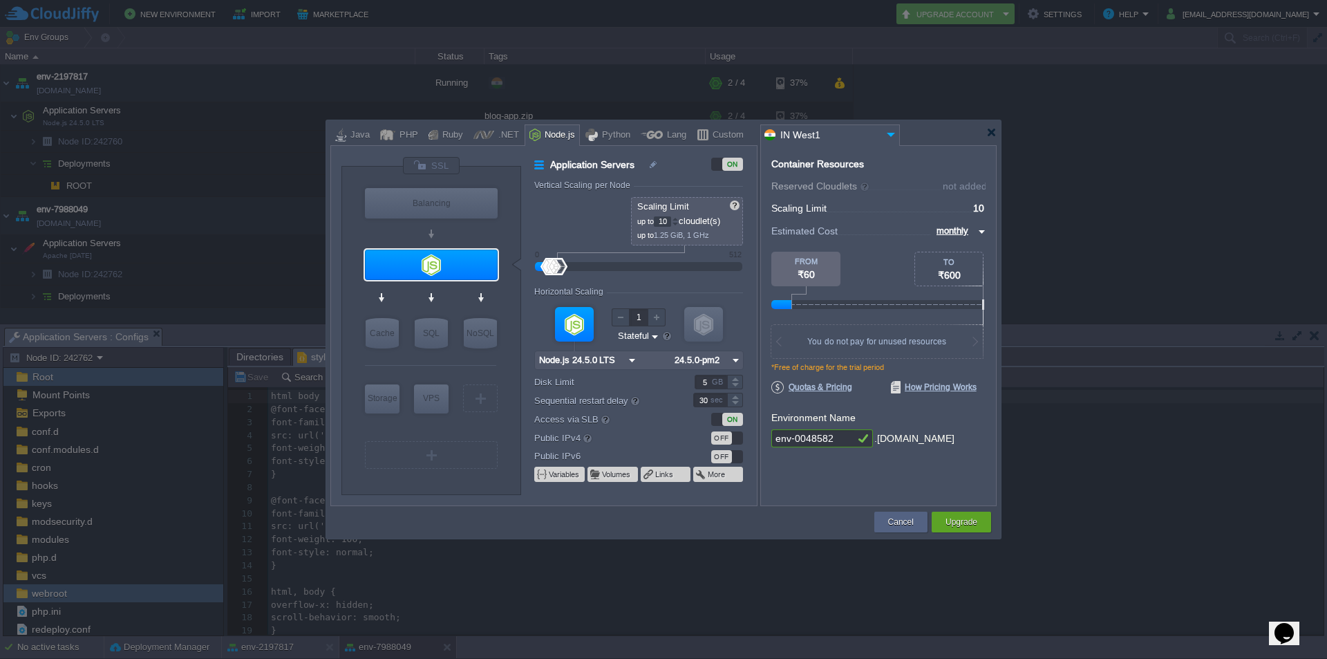
click at [679, 224] on div at bounding box center [675, 224] width 7 height 5
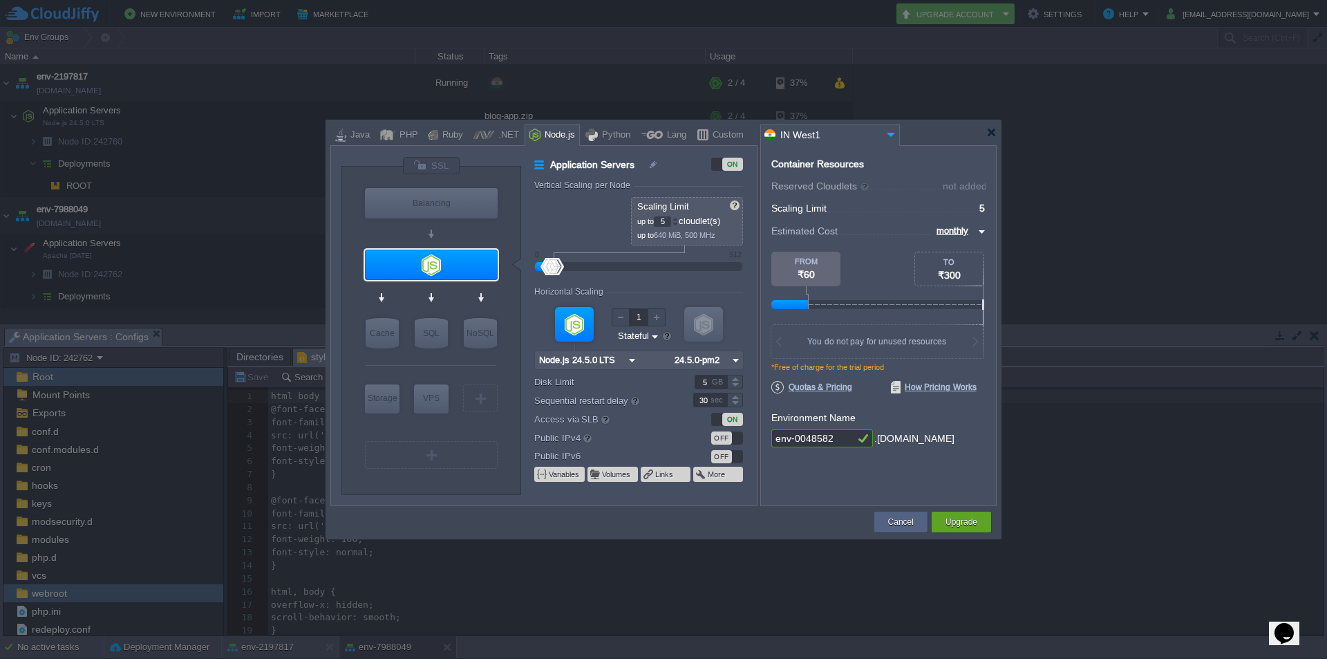
click at [679, 224] on div at bounding box center [675, 224] width 7 height 5
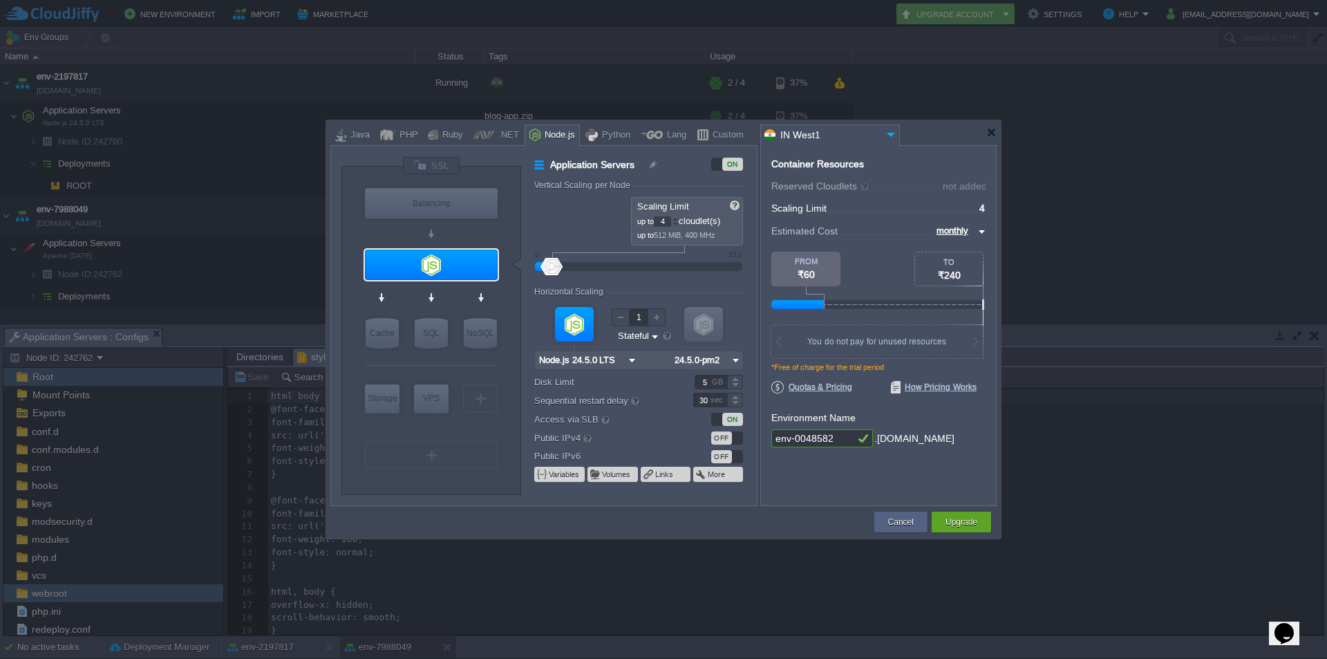
click at [679, 224] on div at bounding box center [675, 224] width 7 height 5
click at [678, 224] on div at bounding box center [675, 224] width 7 height 5
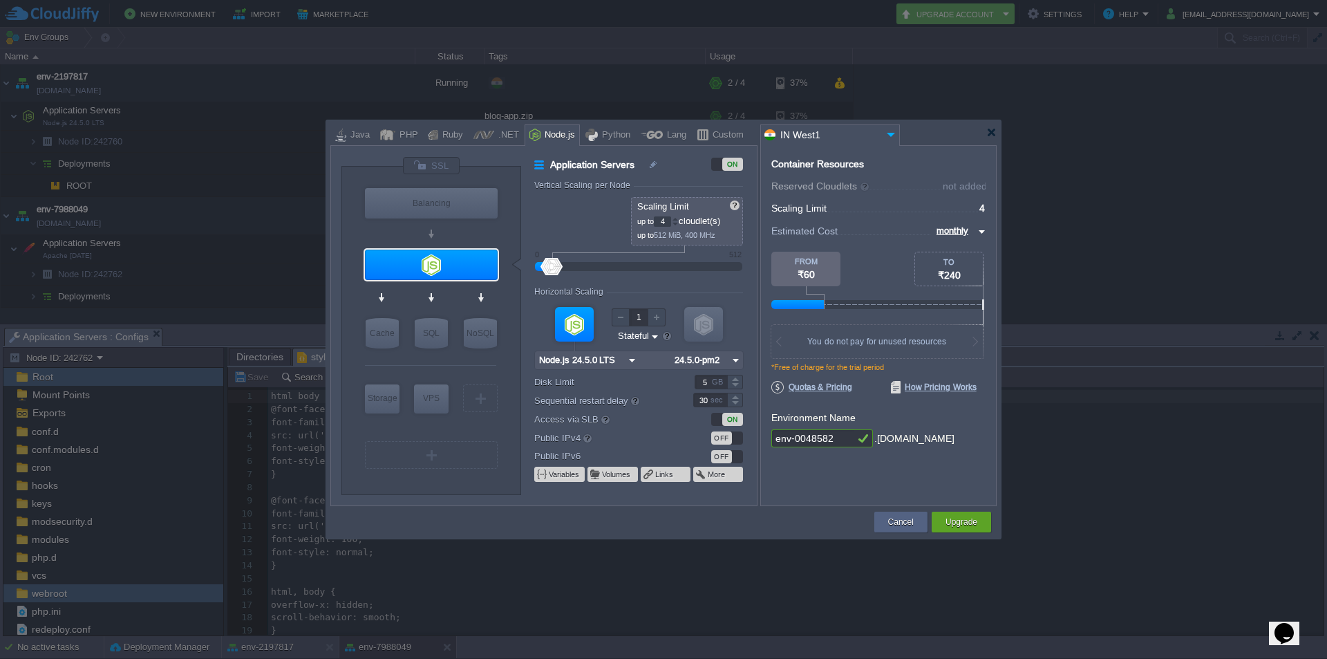
click at [678, 224] on div at bounding box center [675, 224] width 7 height 5
type input "4"
drag, startPoint x: 559, startPoint y: 263, endPoint x: 516, endPoint y: 256, distance: 43.3
click at [516, 256] on div "VM Balancing VM Application Servers VM Cache VM SQL VM NoSQL VM Storage VM VPS …" at bounding box center [548, 330] width 415 height 348
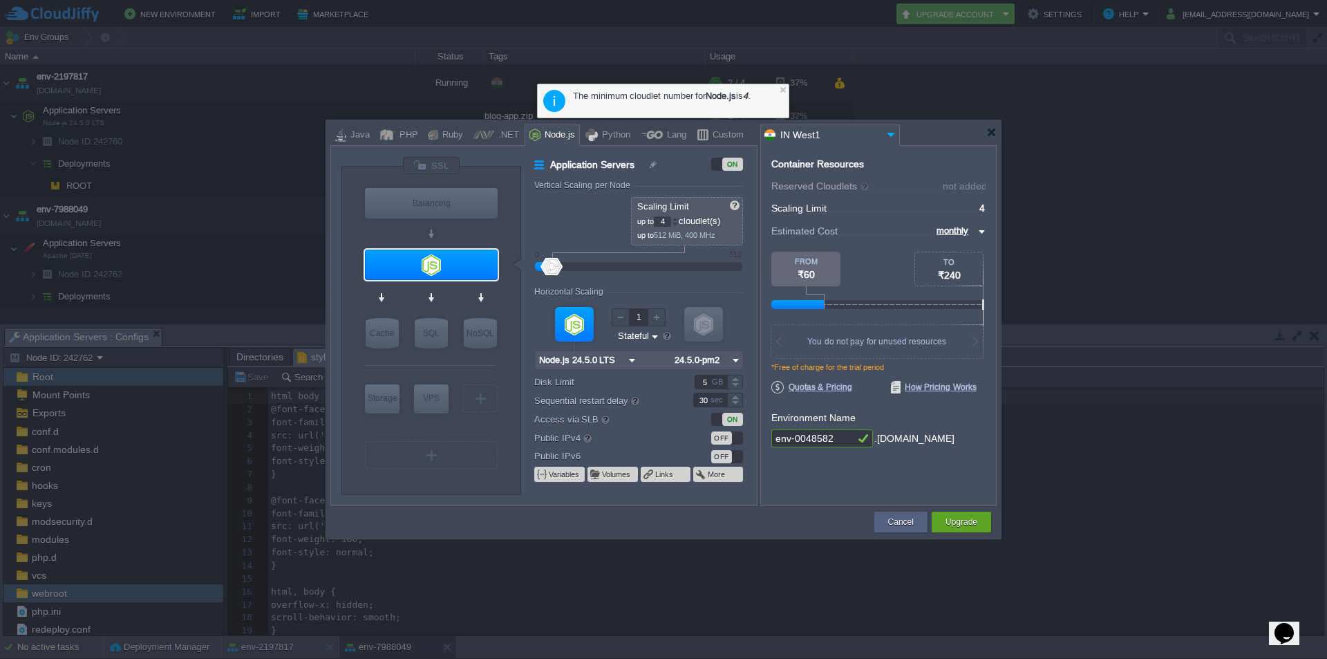
click at [970, 227] on input "monthly" at bounding box center [953, 230] width 42 height 15
click at [961, 260] on div "daily" at bounding box center [959, 264] width 52 height 17
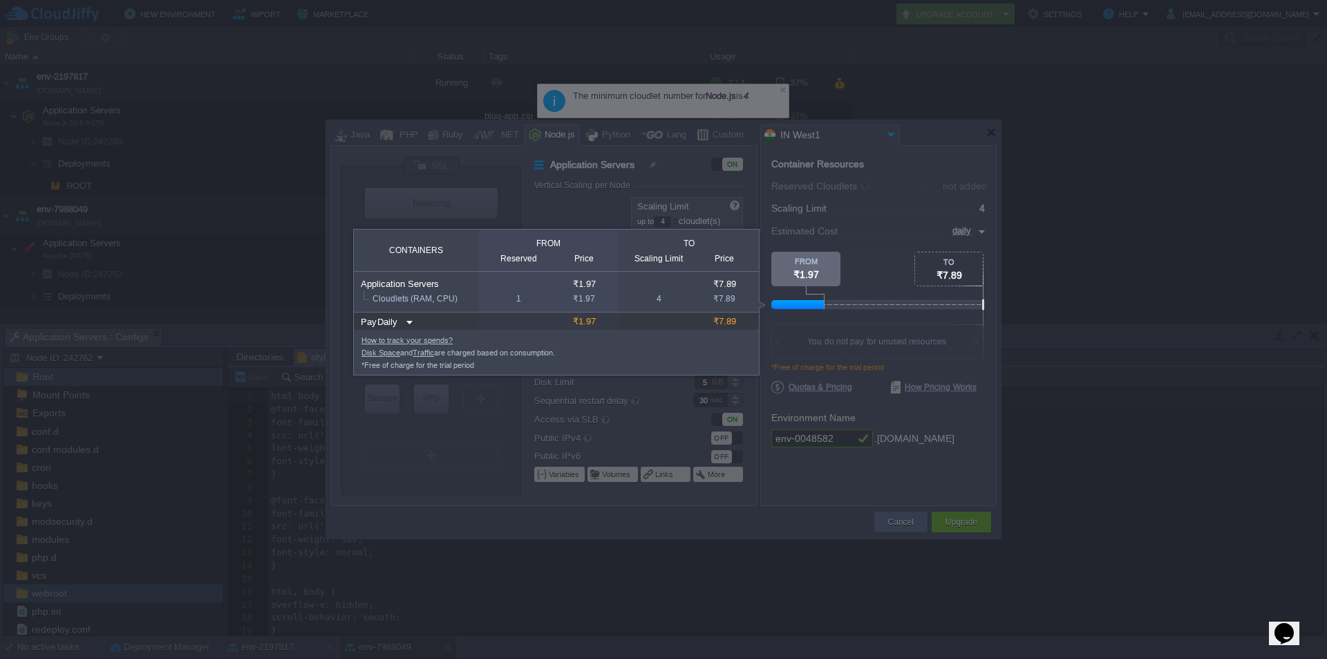
click at [916, 288] on div at bounding box center [878, 281] width 214 height 59
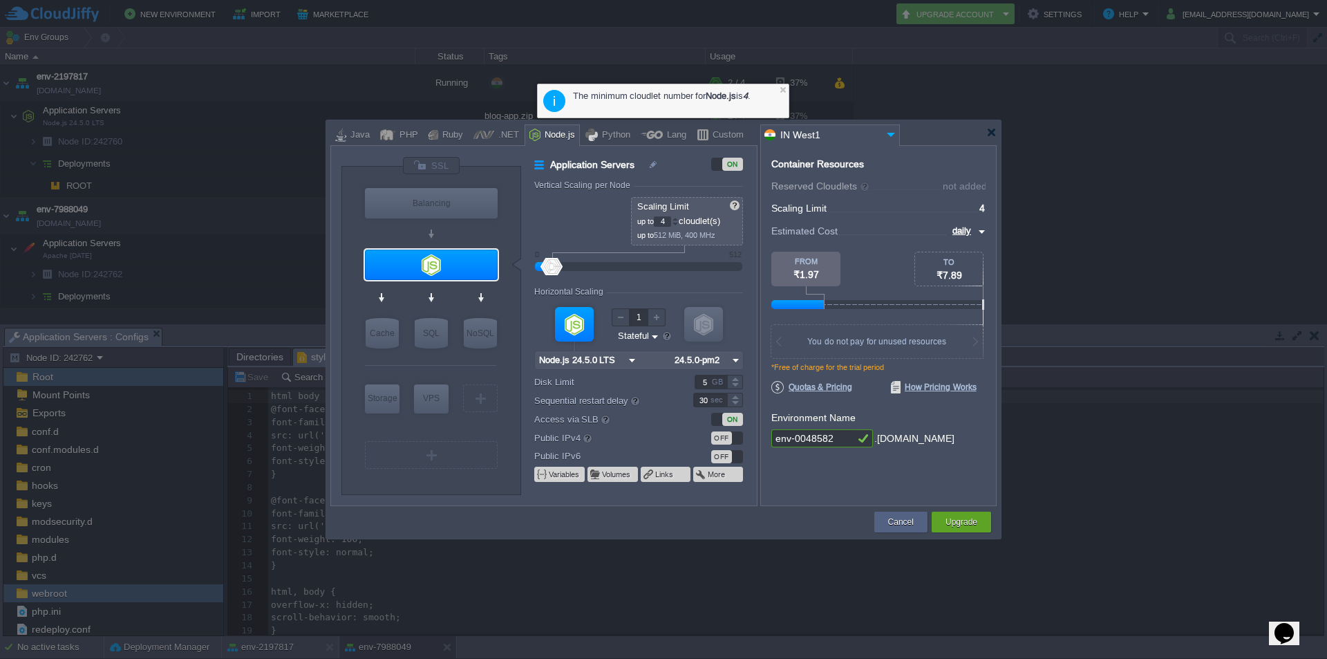
click at [981, 232] on img at bounding box center [979, 231] width 11 height 17
click at [967, 252] on div "monthly" at bounding box center [961, 247] width 47 height 17
type input "monthly"
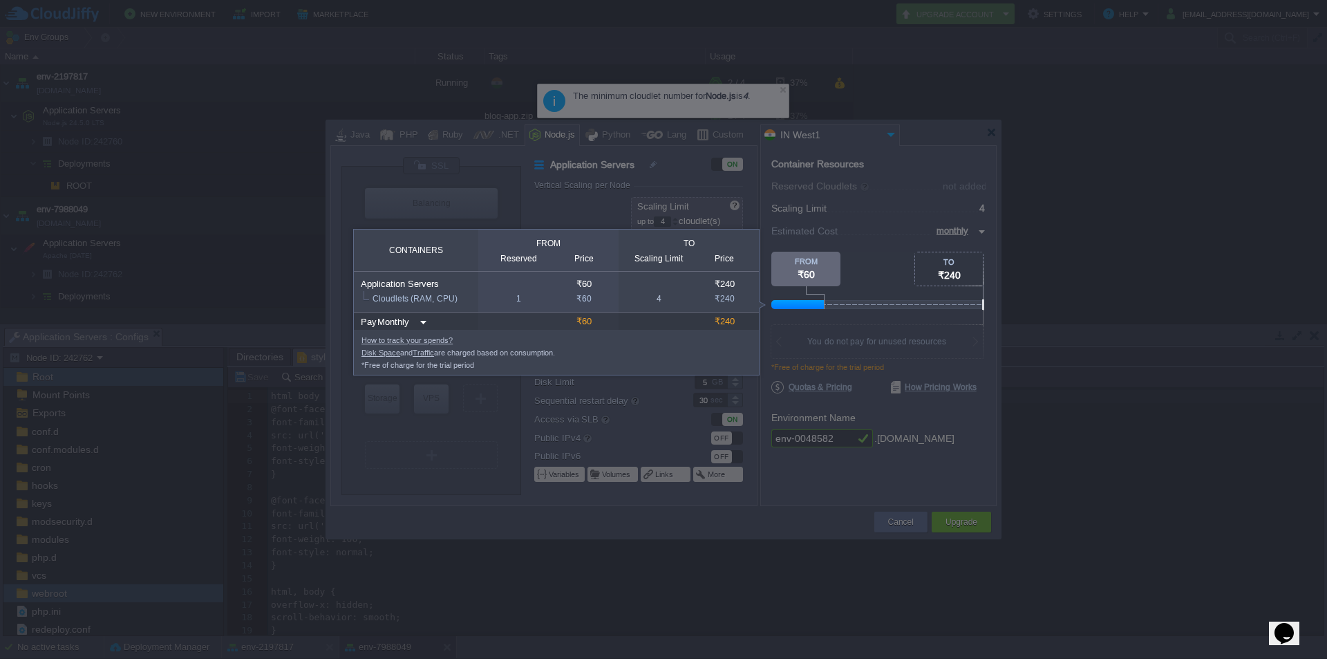
click at [422, 323] on img at bounding box center [421, 322] width 11 height 19
click at [495, 308] on td "1" at bounding box center [515, 302] width 75 height 20
click at [428, 338] on link "How to track your spends?" at bounding box center [406, 340] width 91 height 8
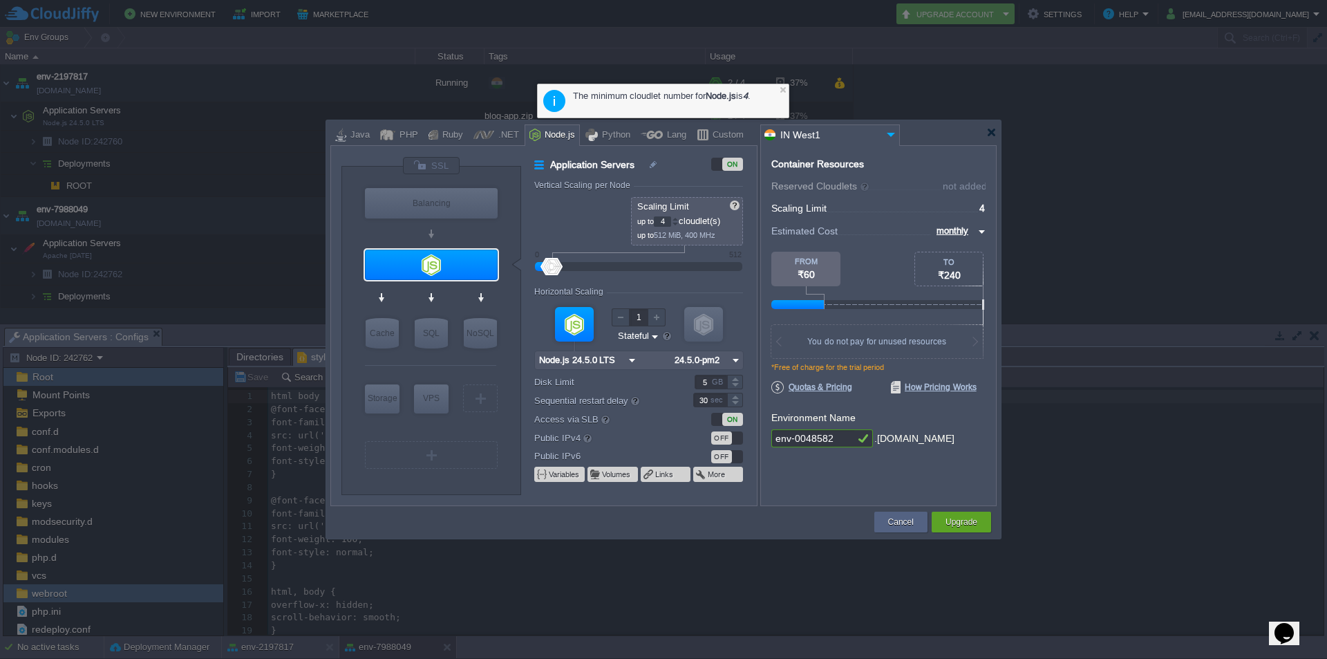
click at [959, 115] on div at bounding box center [663, 329] width 1327 height 659
click at [393, 140] on div at bounding box center [387, 134] width 15 height 21
type input "Application Servers"
type input "1"
type input "Apache [DATE]"
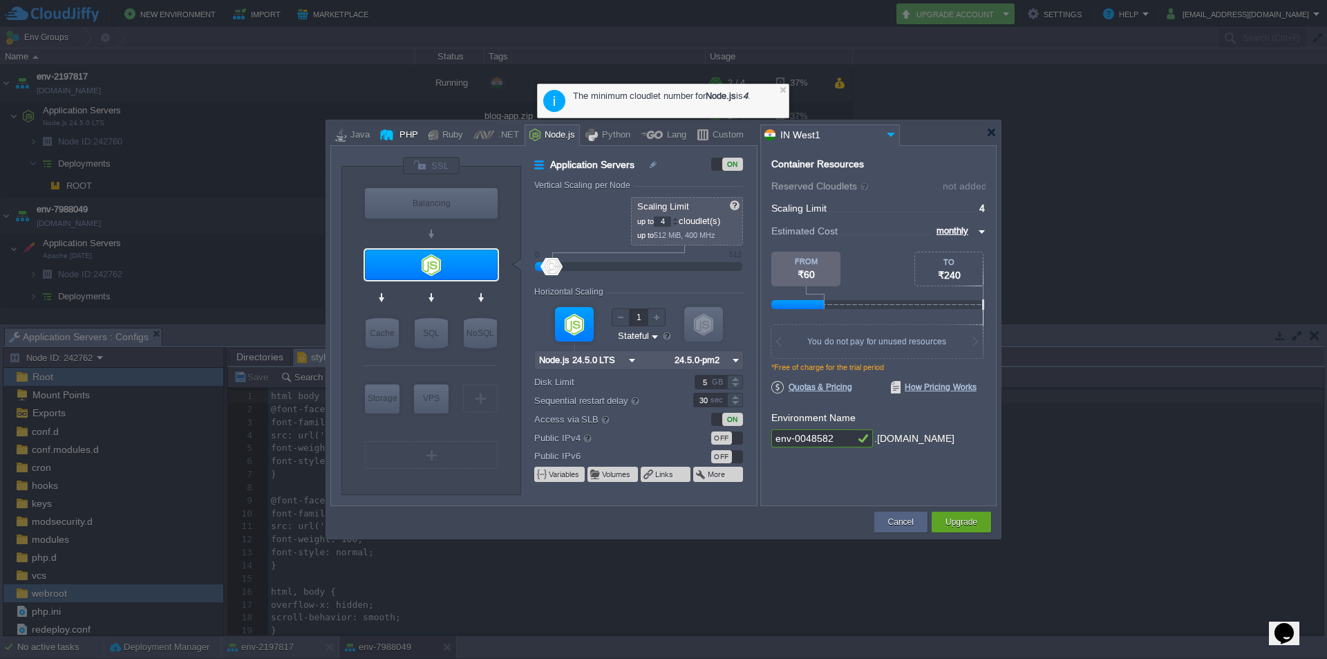
type input "PHP [DATE]"
click at [782, 88] on div at bounding box center [782, 89] width 9 height 9
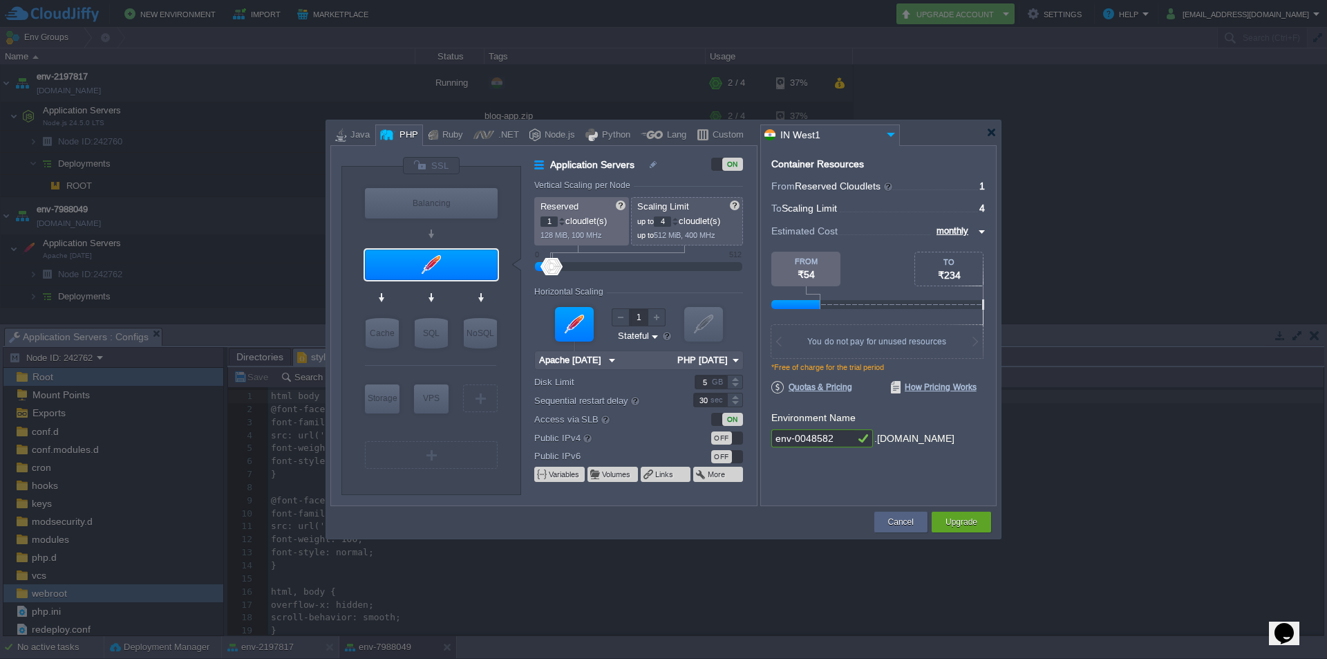
type input "0"
click at [563, 225] on div at bounding box center [561, 224] width 7 height 5
click at [677, 225] on div at bounding box center [675, 224] width 7 height 5
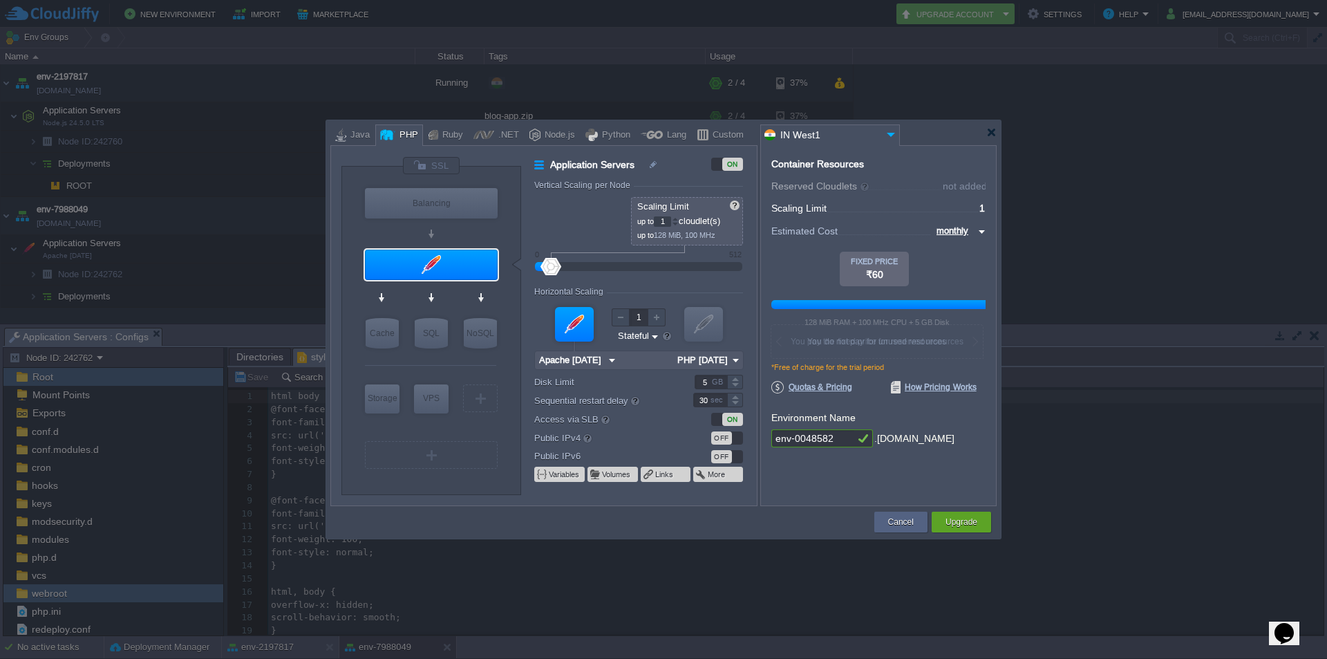
click at [677, 225] on div at bounding box center [675, 224] width 7 height 5
click at [677, 218] on div at bounding box center [675, 218] width 7 height 5
type input "1"
click at [677, 225] on div at bounding box center [675, 224] width 7 height 5
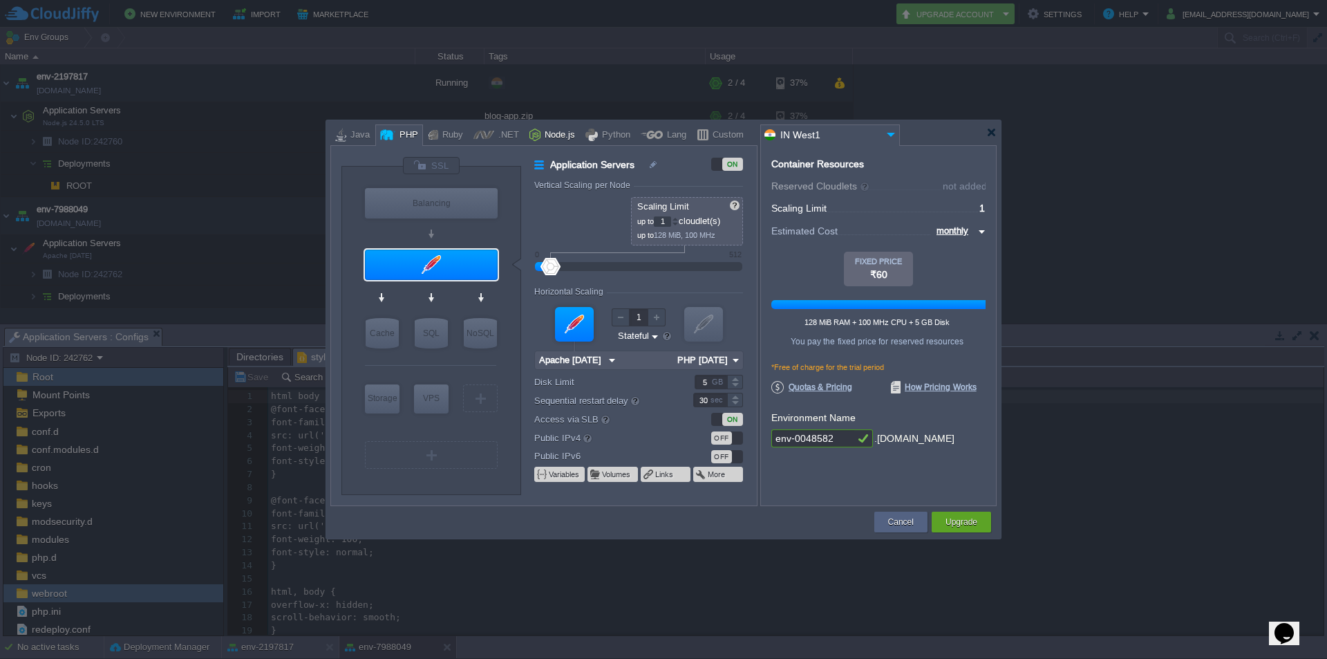
click at [543, 133] on div "Node.js" at bounding box center [557, 135] width 35 height 21
type input "Application Servers"
type input "4"
type input "8"
type input "Node.js 24.5.0 LTS"
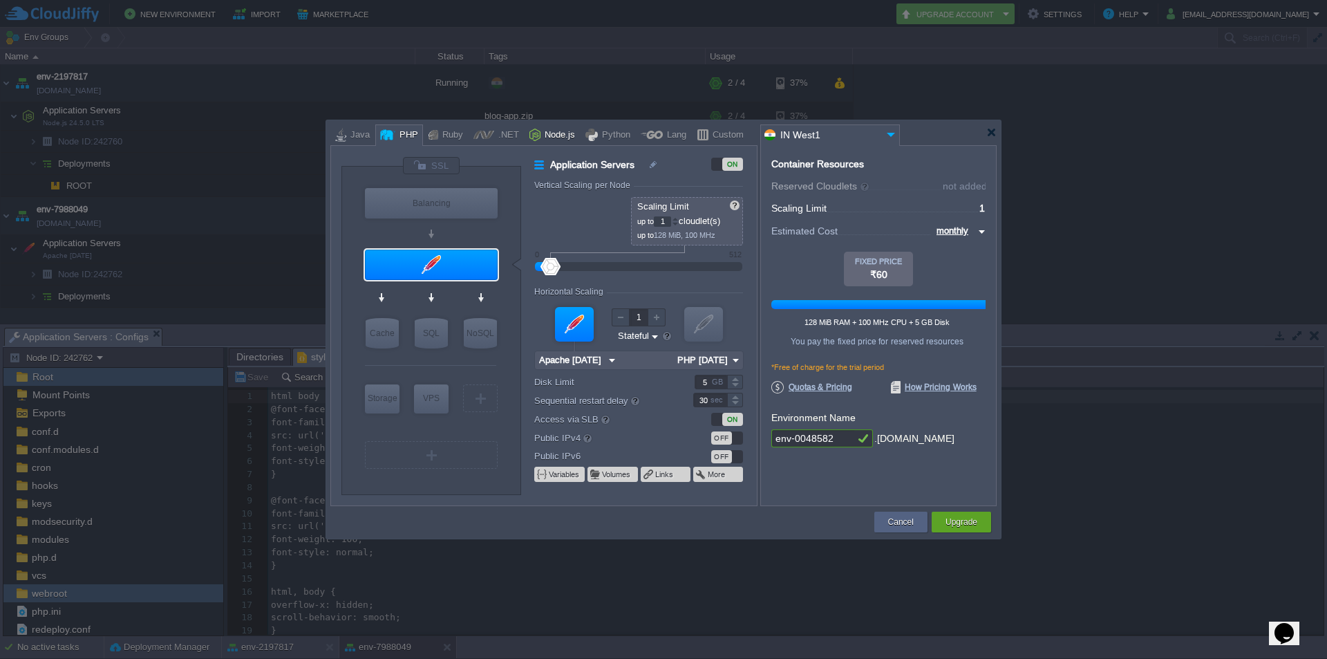
type input "24.5.0-pm2"
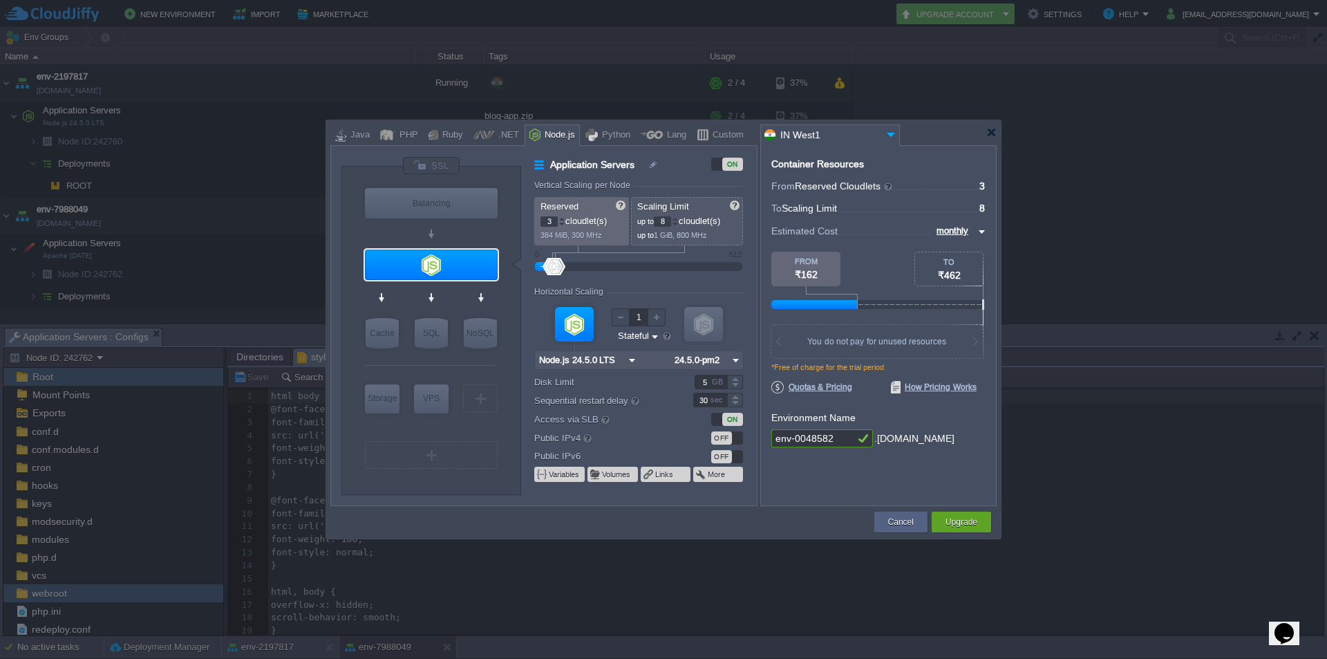
click at [563, 223] on div at bounding box center [561, 224] width 7 height 5
click at [561, 225] on div at bounding box center [561, 224] width 7 height 5
type input "1"
click at [561, 225] on div at bounding box center [561, 224] width 7 height 5
click at [677, 225] on div at bounding box center [675, 224] width 7 height 5
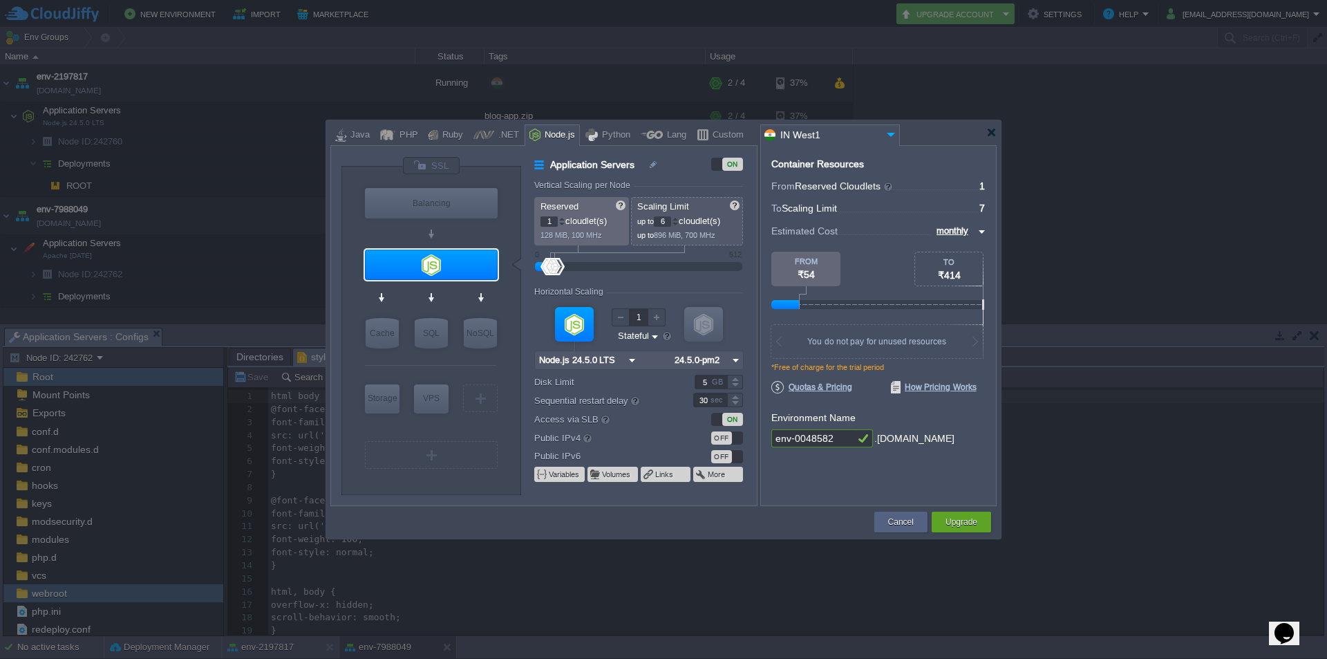
click at [677, 225] on div at bounding box center [675, 224] width 7 height 5
click at [679, 218] on div at bounding box center [675, 218] width 7 height 5
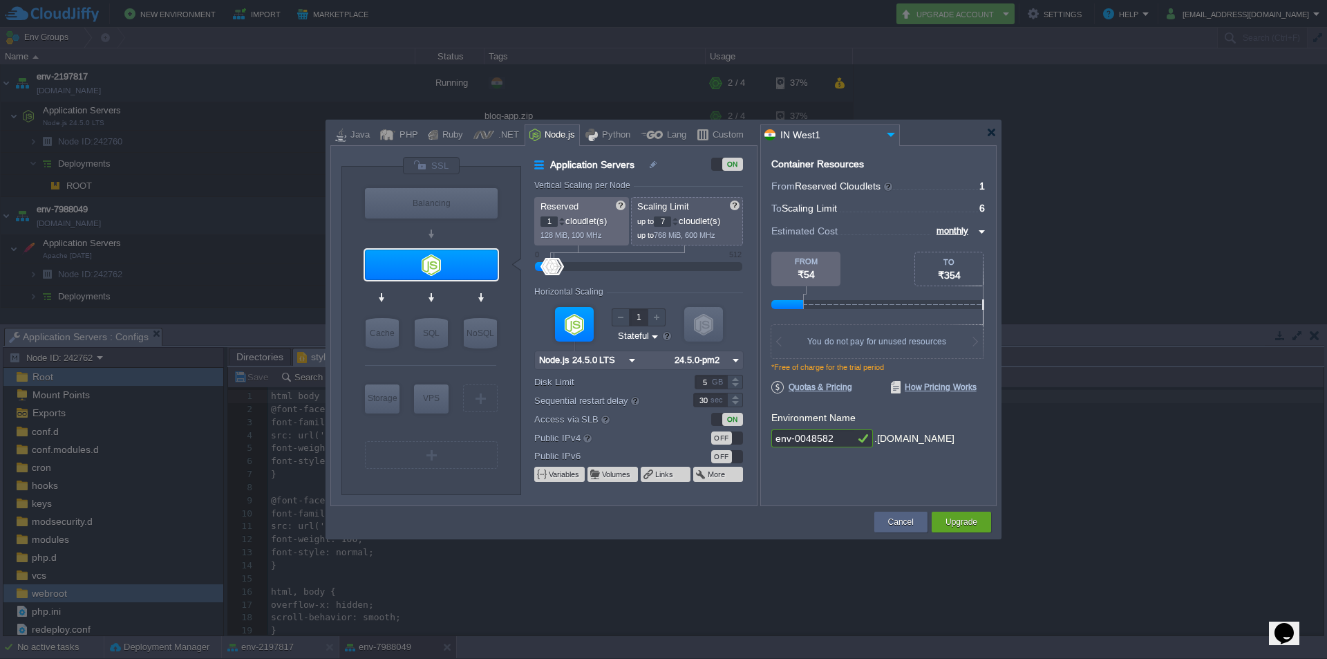
click at [679, 218] on div at bounding box center [675, 218] width 7 height 5
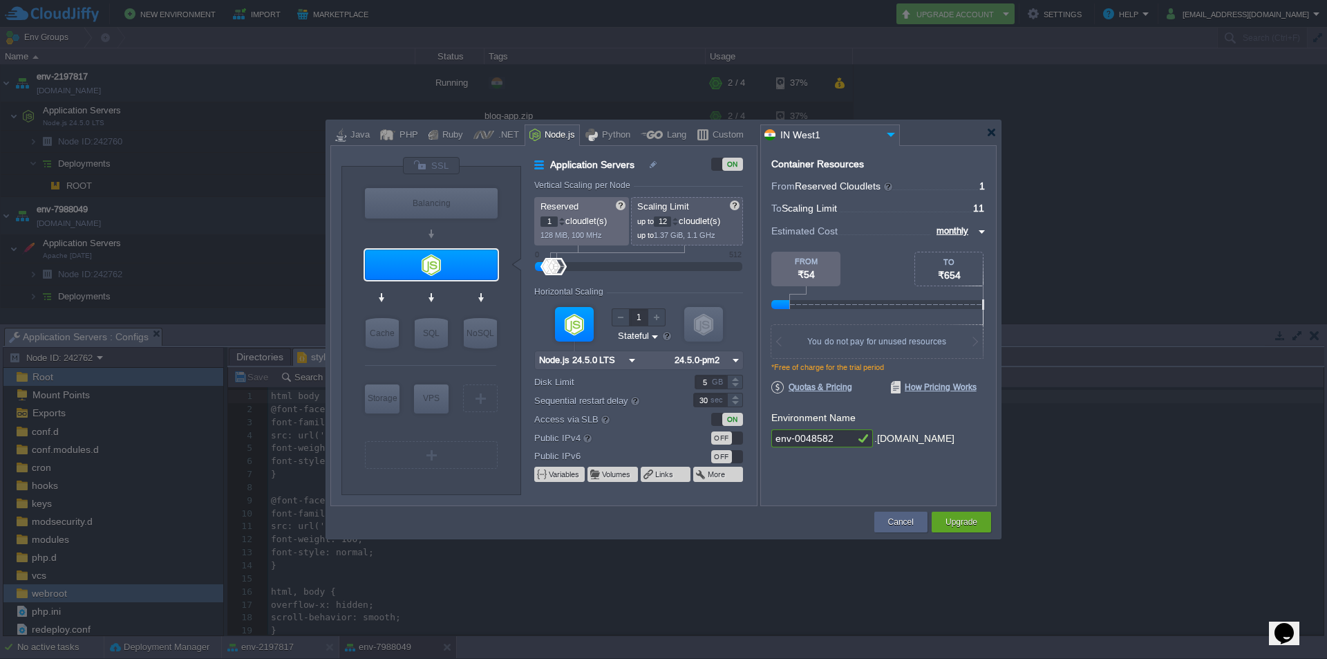
click at [679, 218] on div at bounding box center [675, 218] width 7 height 5
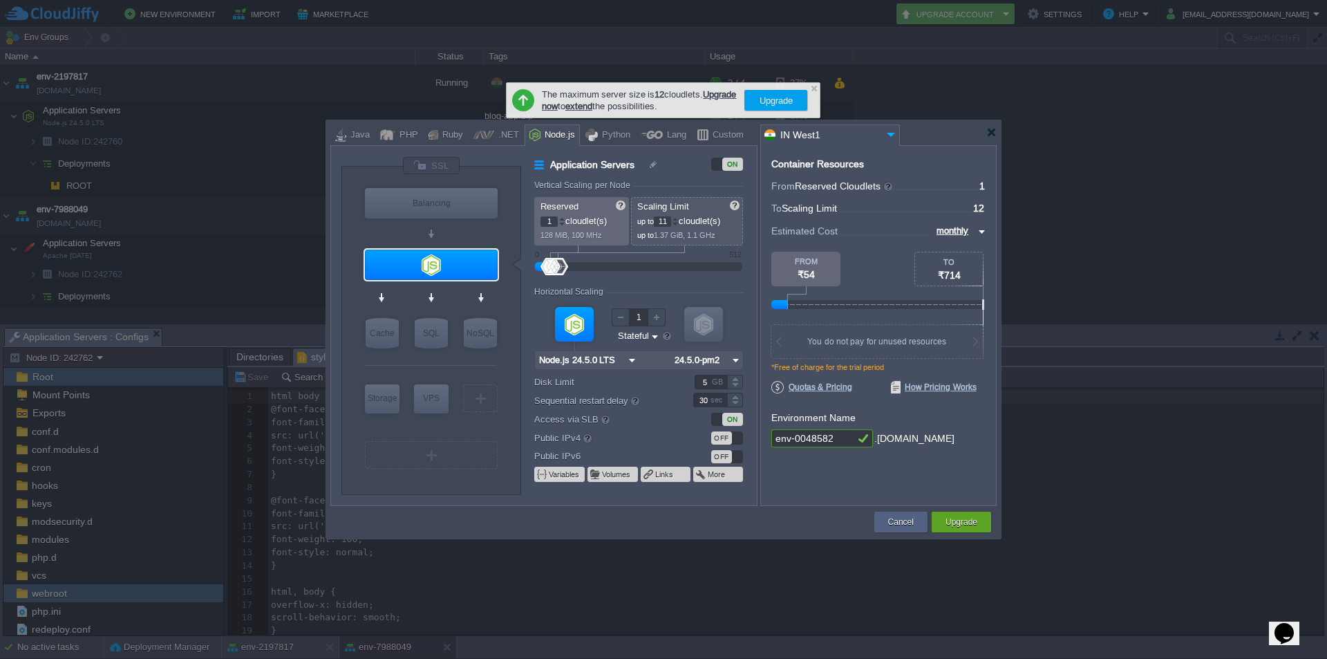
click at [678, 223] on div at bounding box center [675, 224] width 7 height 5
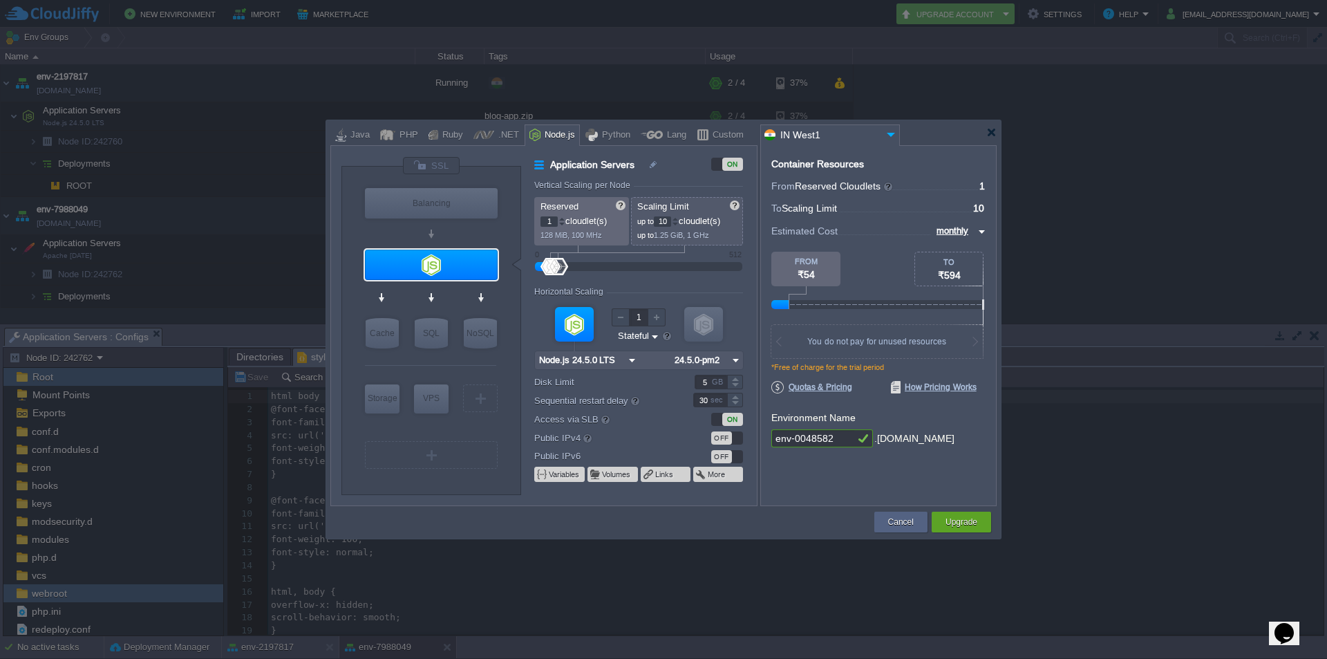
click at [678, 223] on div at bounding box center [675, 224] width 7 height 5
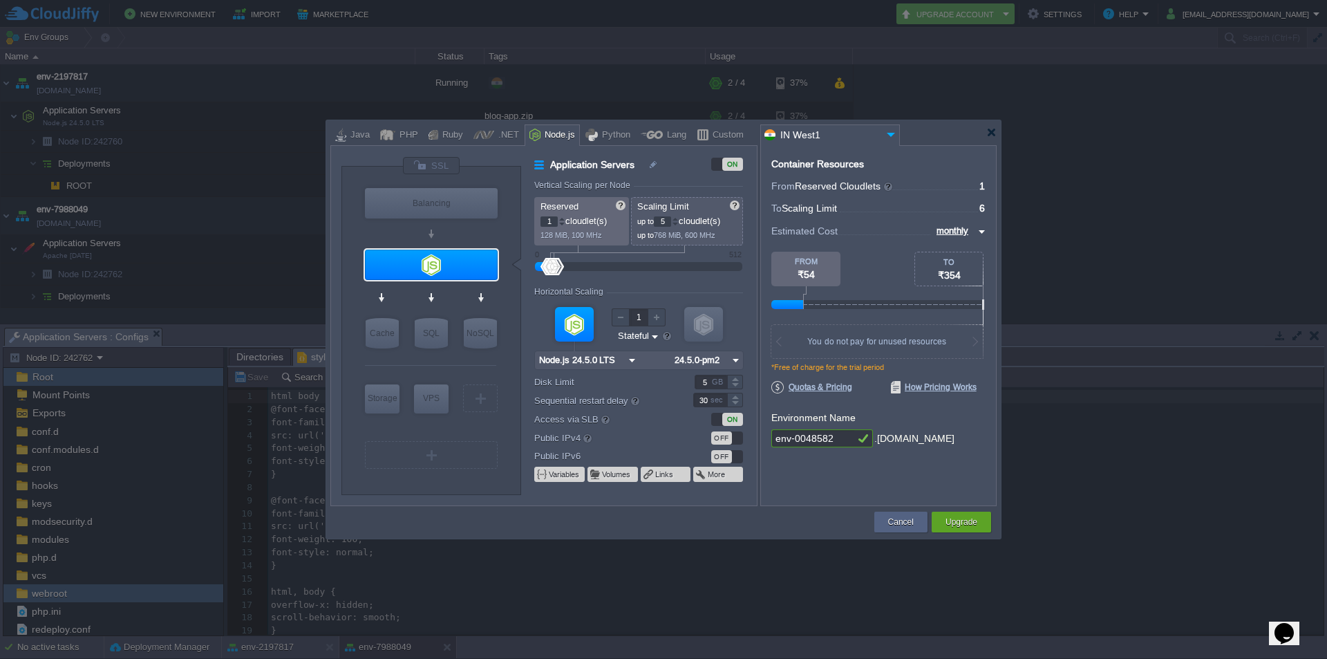
click at [678, 223] on div at bounding box center [675, 224] width 7 height 5
type input "4"
click at [678, 223] on div at bounding box center [675, 224] width 7 height 5
click at [882, 184] on span at bounding box center [887, 186] width 11 height 11
click at [818, 388] on span "Quotas & Pricing" at bounding box center [811, 387] width 81 height 12
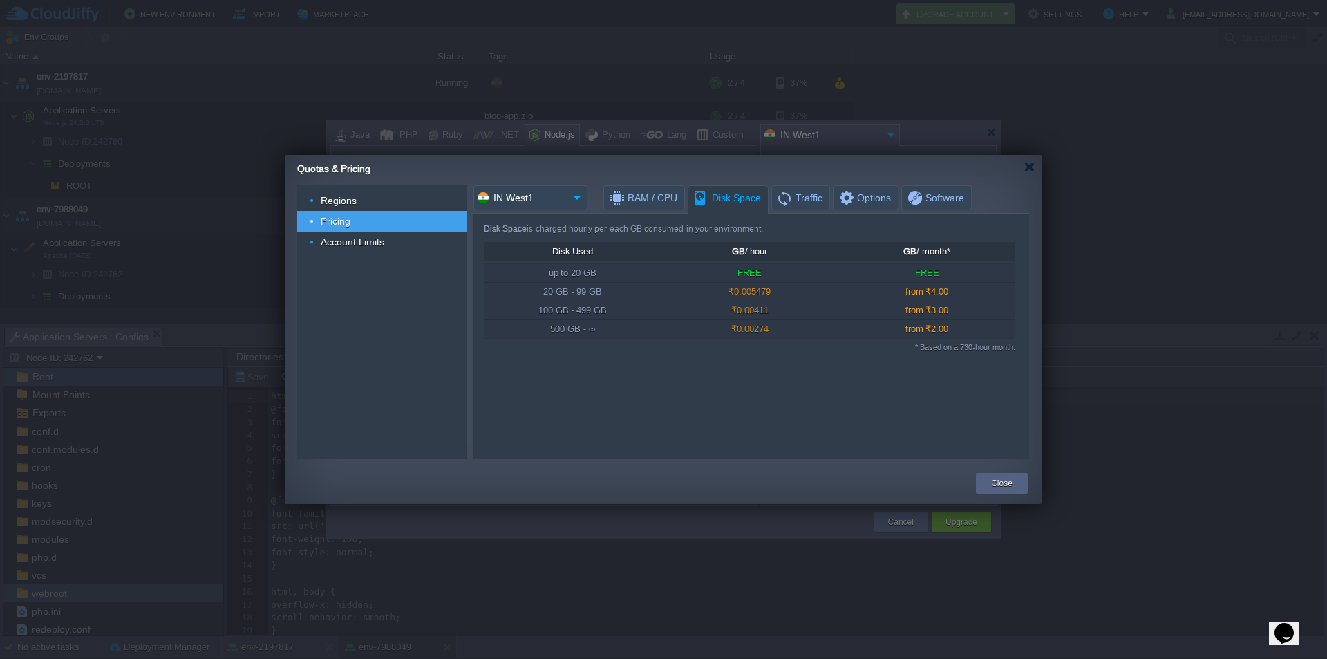
click at [712, 195] on span "Disk Space" at bounding box center [726, 198] width 68 height 24
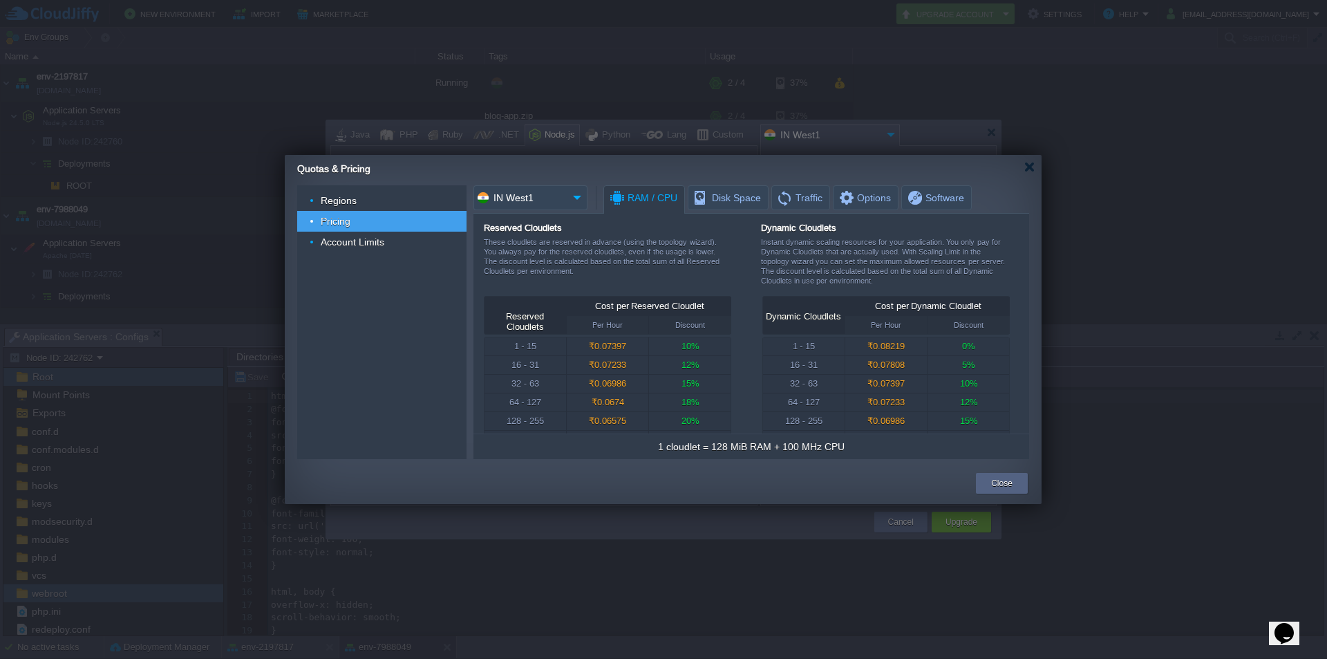
click at [663, 192] on span "RAM / CPU" at bounding box center [642, 198] width 69 height 24
click at [390, 245] on div "Account Limits" at bounding box center [381, 242] width 169 height 21
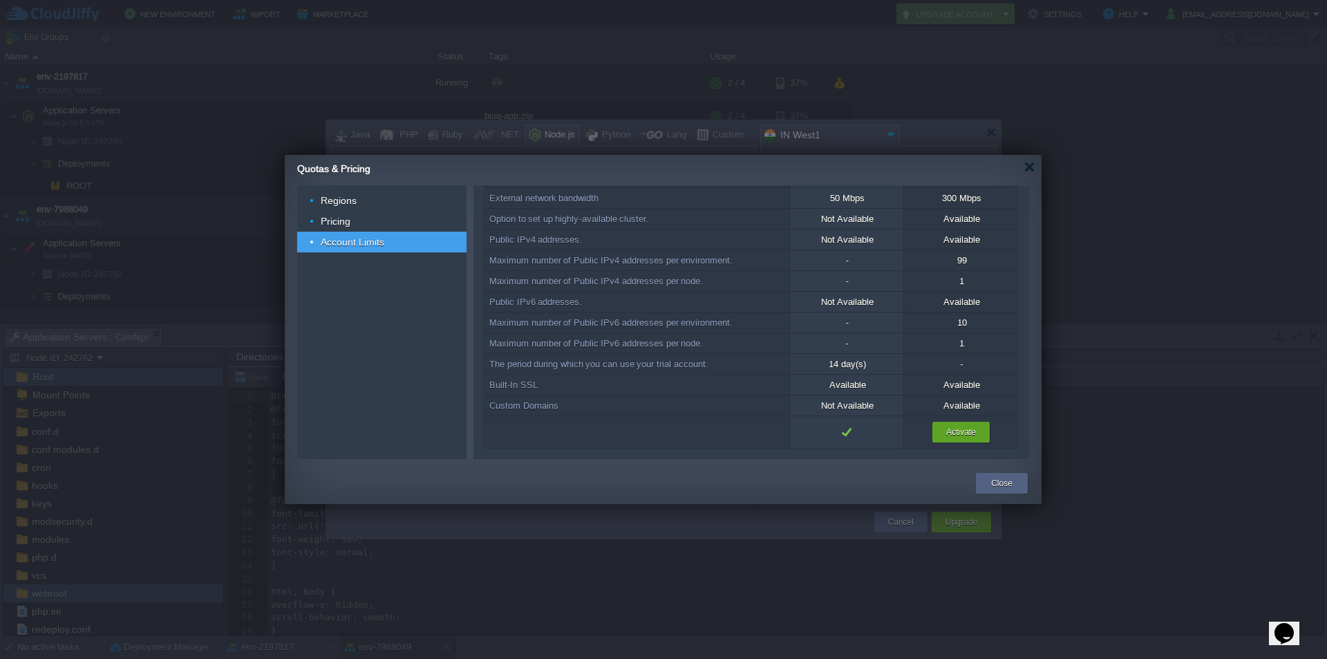
scroll to position [160, 0]
click at [365, 198] on div "Regions" at bounding box center [381, 200] width 169 height 21
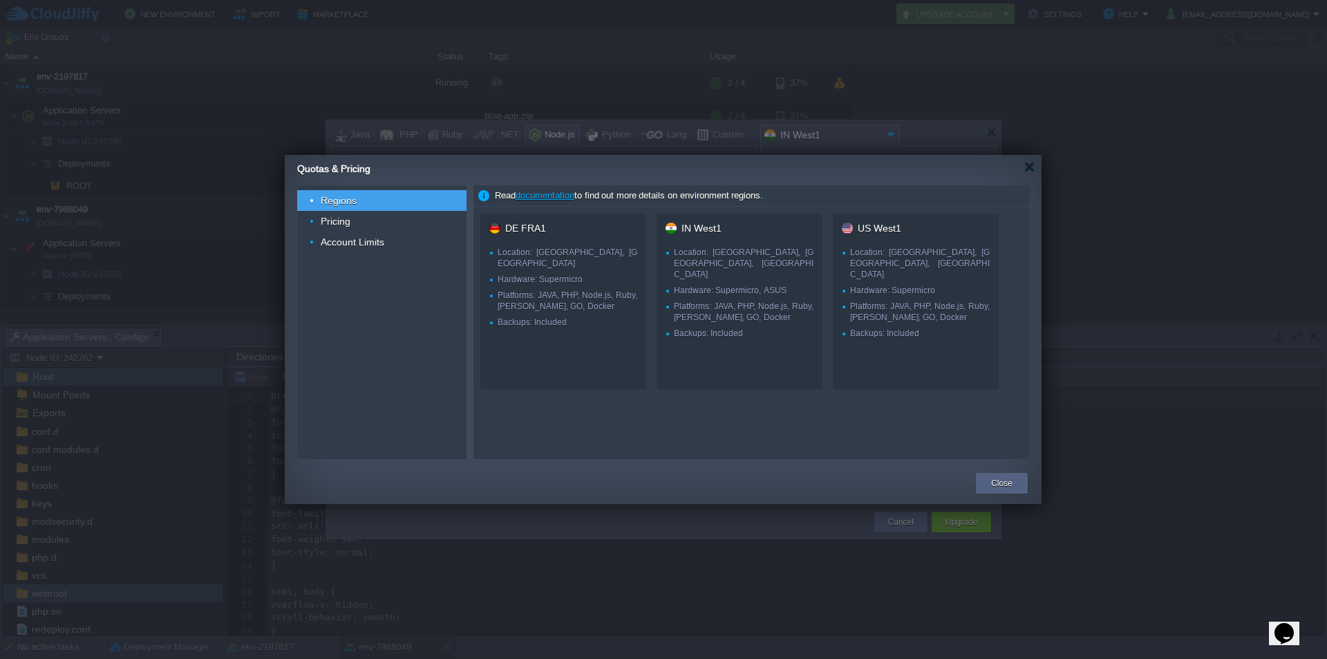
click at [862, 246] on p at bounding box center [916, 244] width 148 height 5
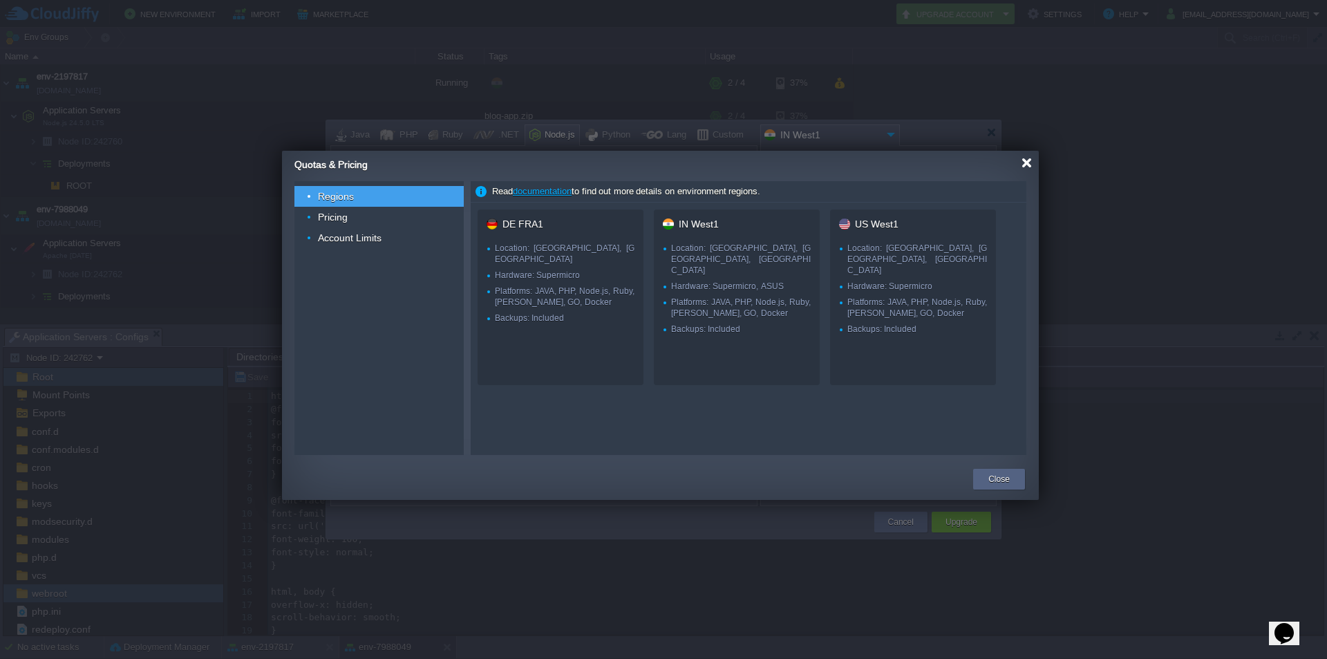
click at [1023, 163] on div at bounding box center [1026, 163] width 10 height 10
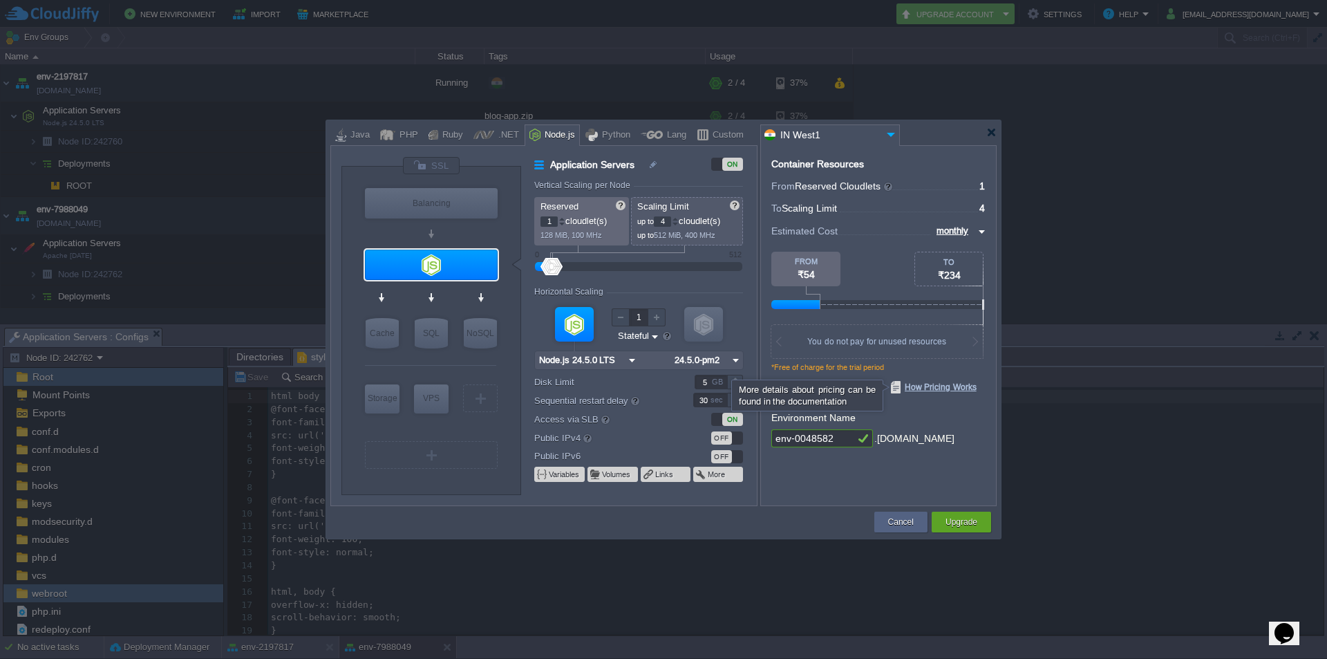
click at [955, 384] on span "How Pricing Works" at bounding box center [934, 387] width 86 height 12
